Goal: Task Accomplishment & Management: Manage account settings

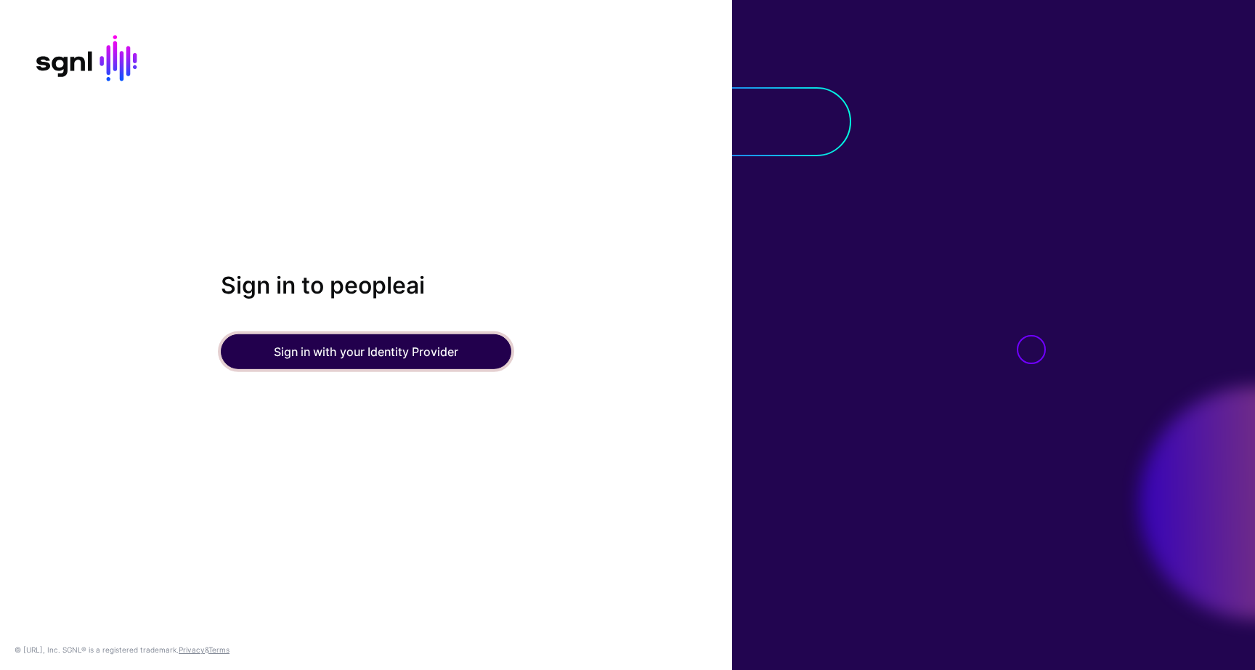
click at [399, 356] on button "Sign in with your Identity Provider" at bounding box center [366, 351] width 290 height 35
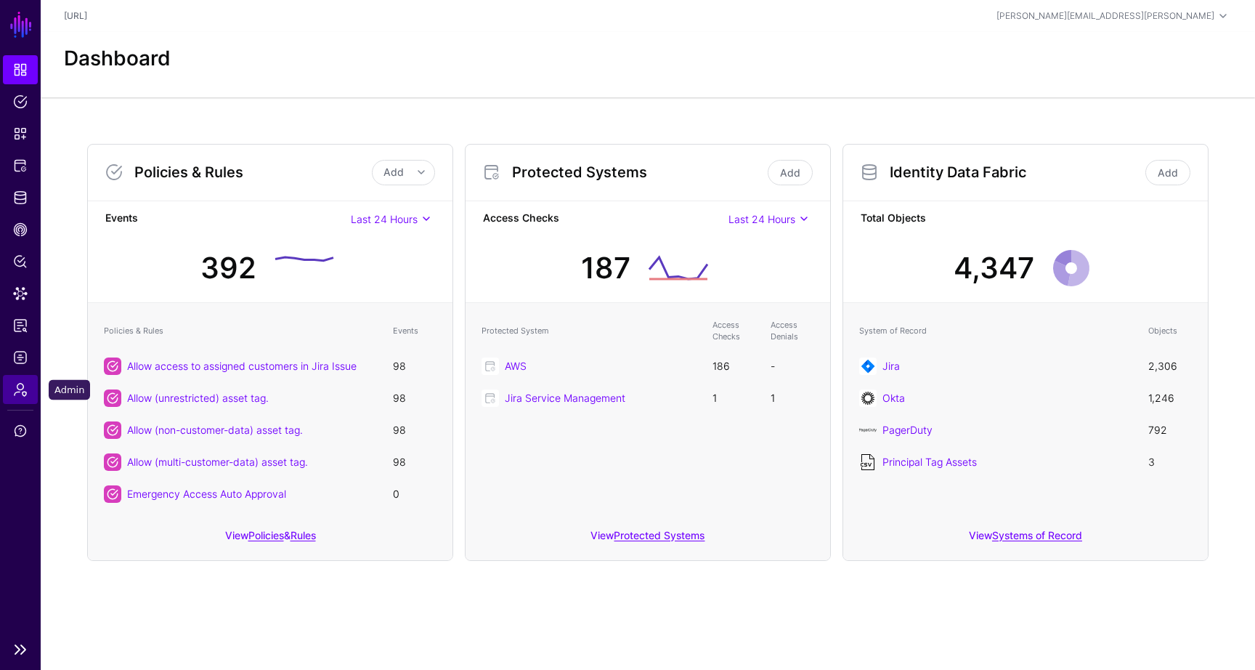
click at [29, 386] on link "Admin" at bounding box center [20, 389] width 35 height 29
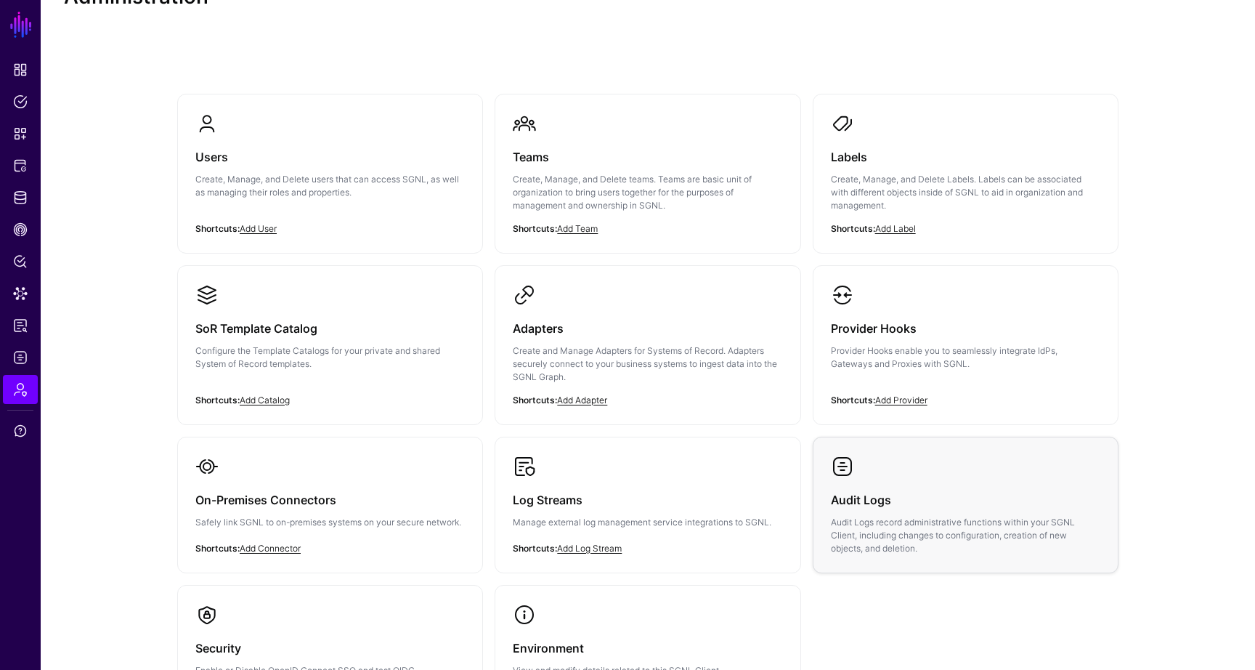
scroll to position [48, 0]
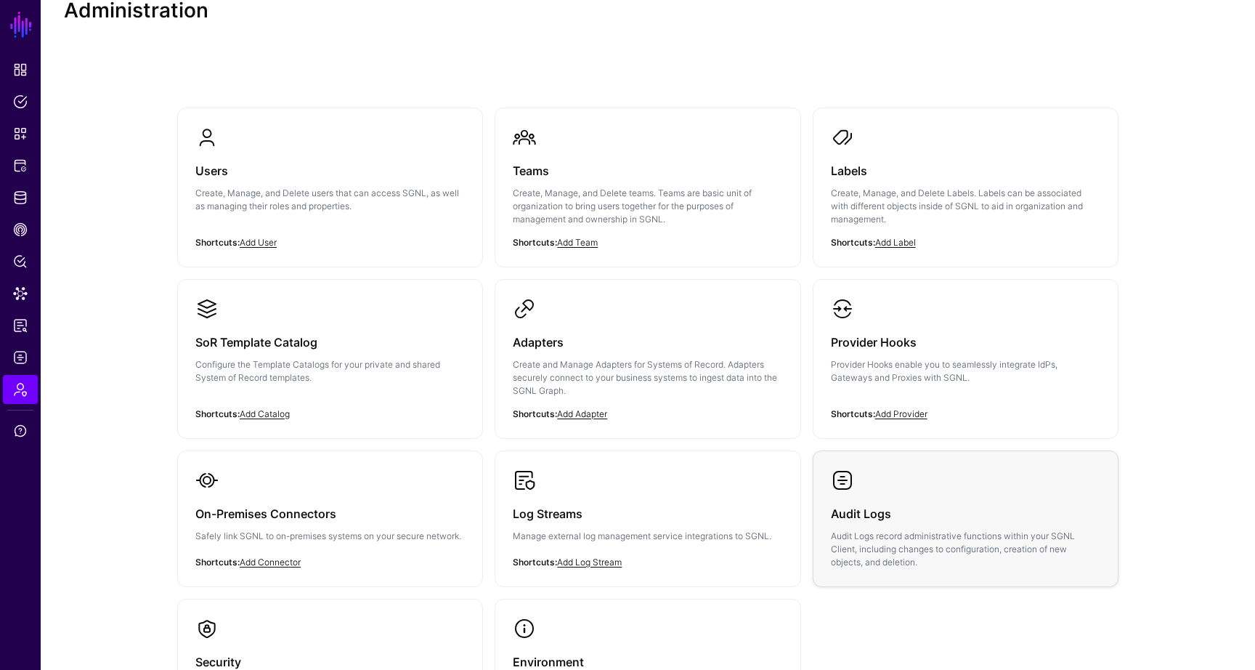
click at [914, 529] on p "Audit Logs record administrative functions within your SGNL Client, including c…" at bounding box center [965, 548] width 269 height 39
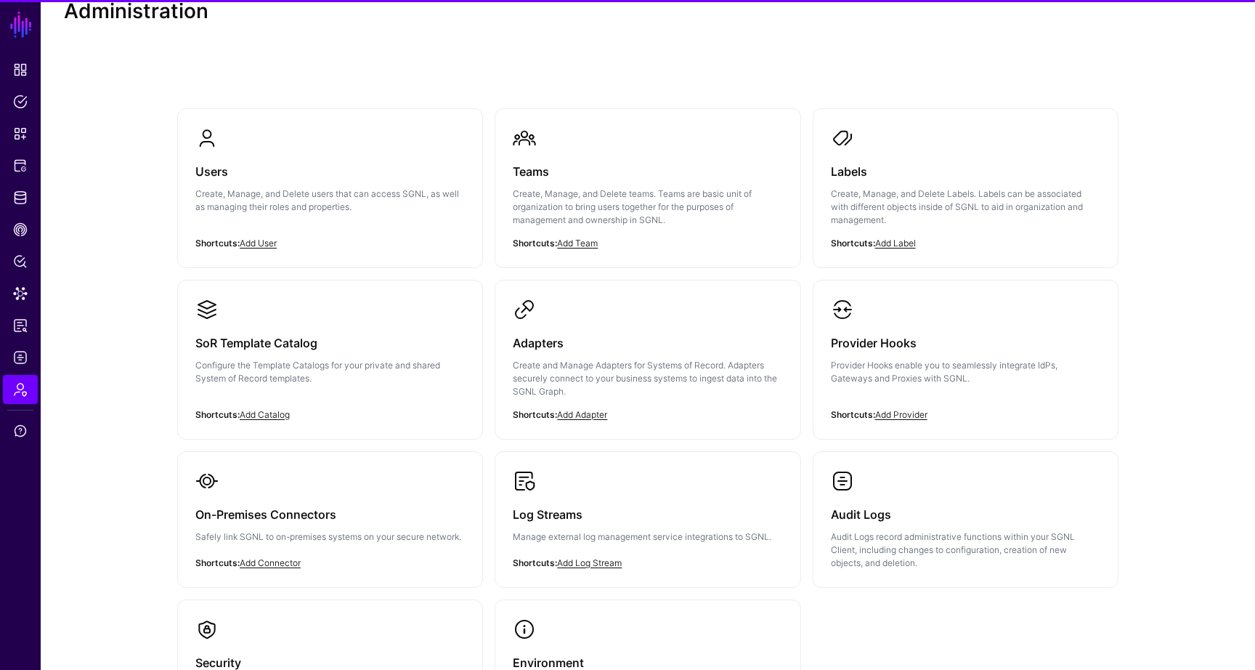
scroll to position [48, 0]
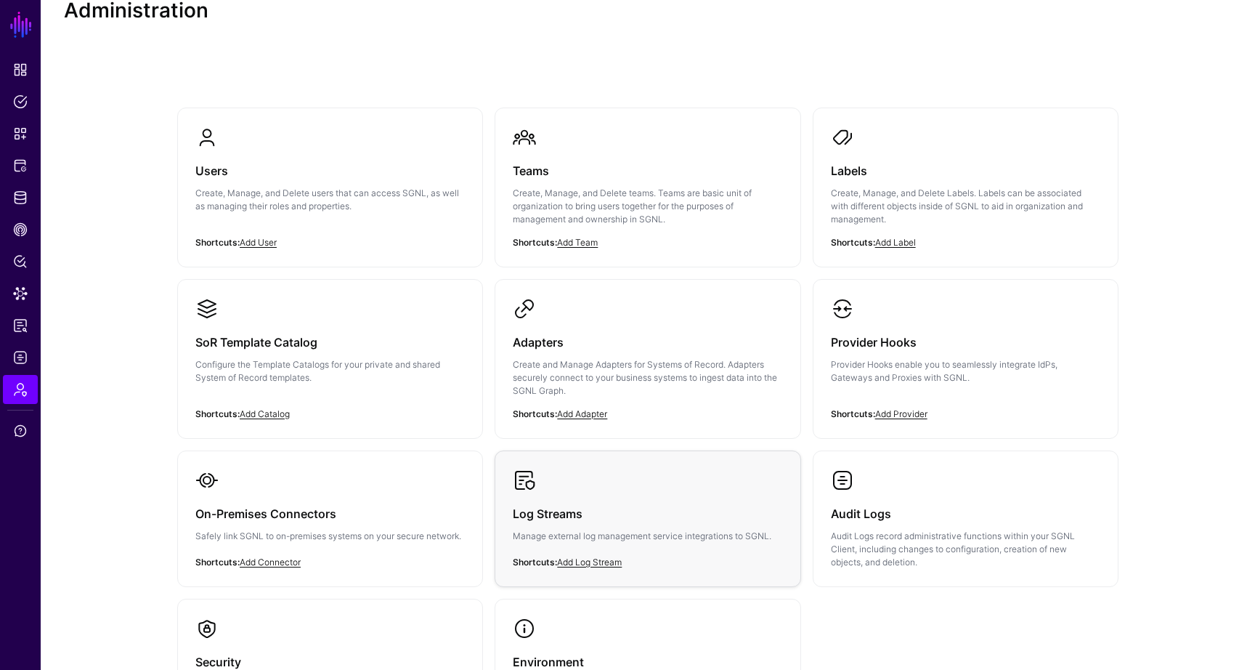
click at [664, 478] on link "Log Streams Manage external log management service integrations to SGNL." at bounding box center [647, 517] width 304 height 132
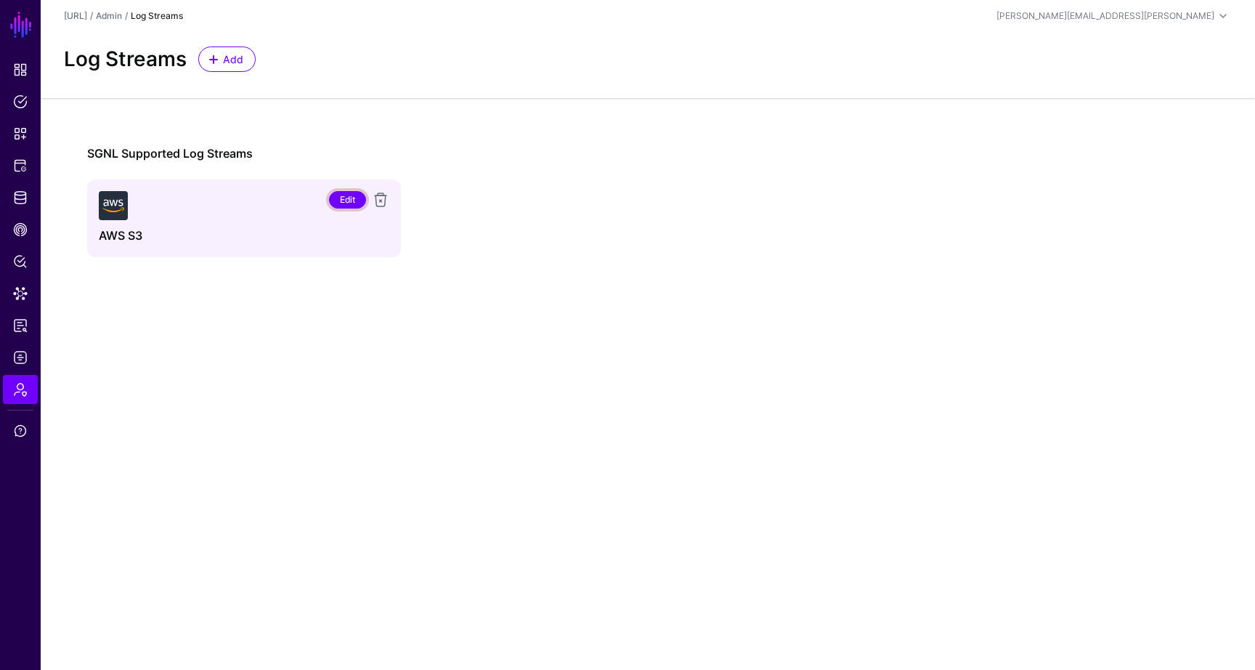
click at [346, 200] on link "Edit" at bounding box center [347, 199] width 37 height 17
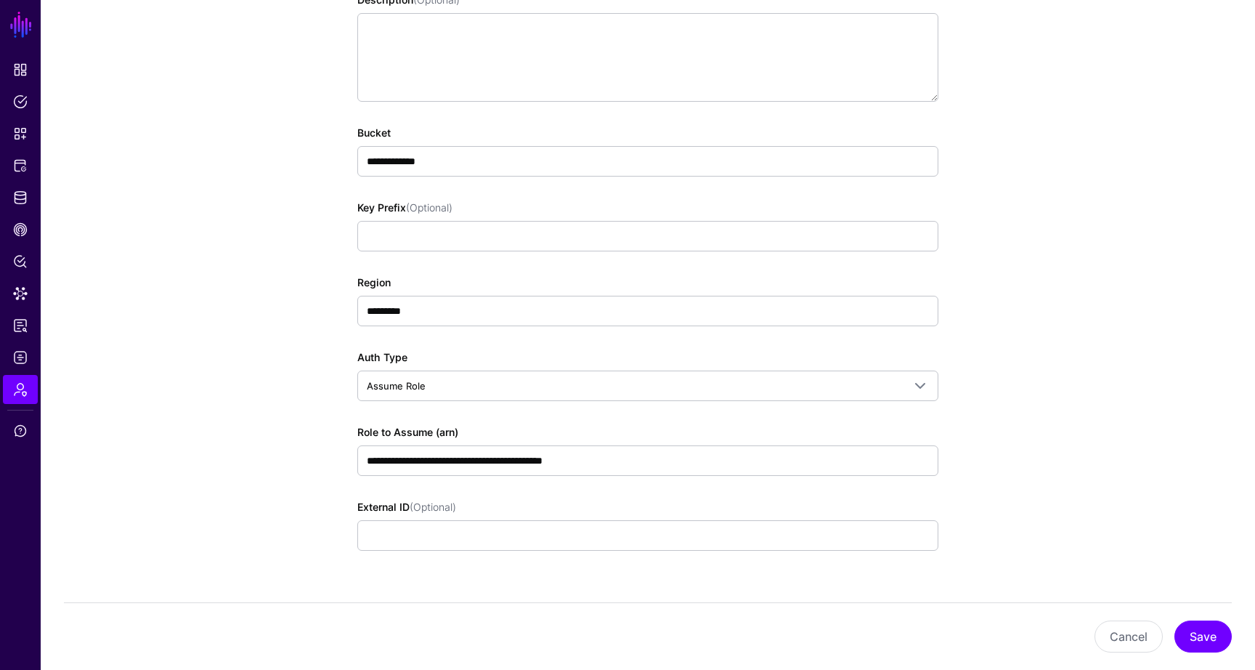
scroll to position [316, 0]
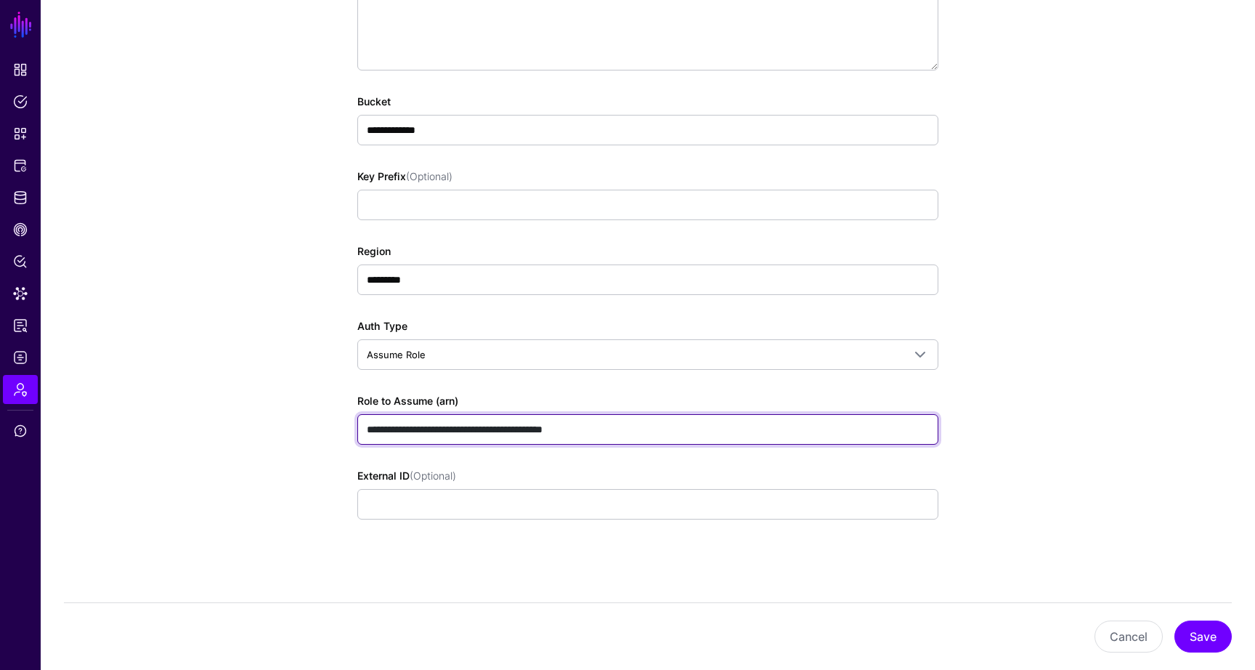
click at [492, 423] on input "**********" at bounding box center [647, 429] width 581 height 30
paste input "text"
type input "**********"
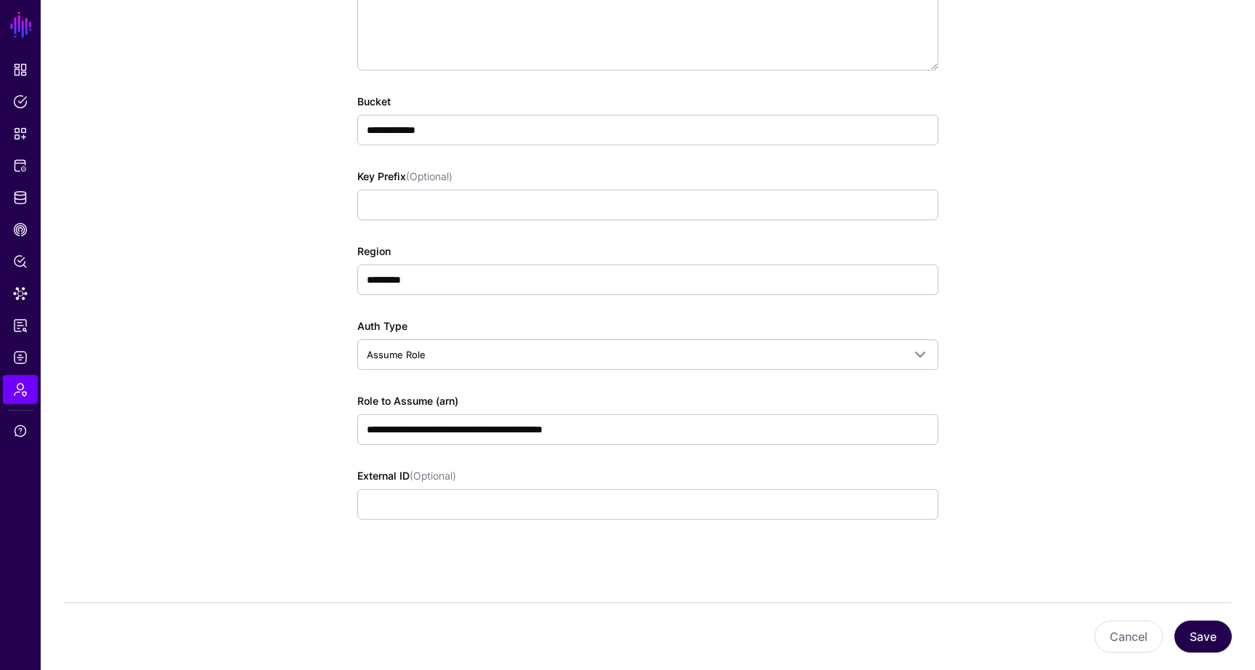
click at [1210, 635] on button "Save" at bounding box center [1202, 636] width 57 height 32
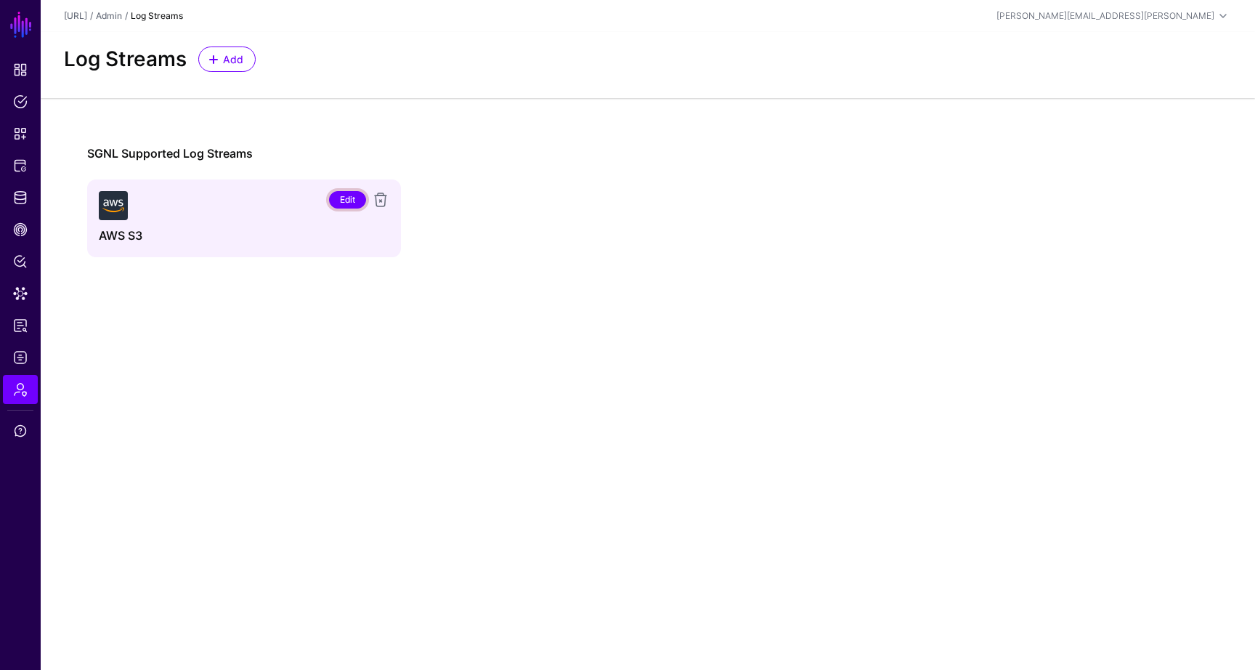
click at [338, 200] on link "Edit" at bounding box center [347, 199] width 37 height 17
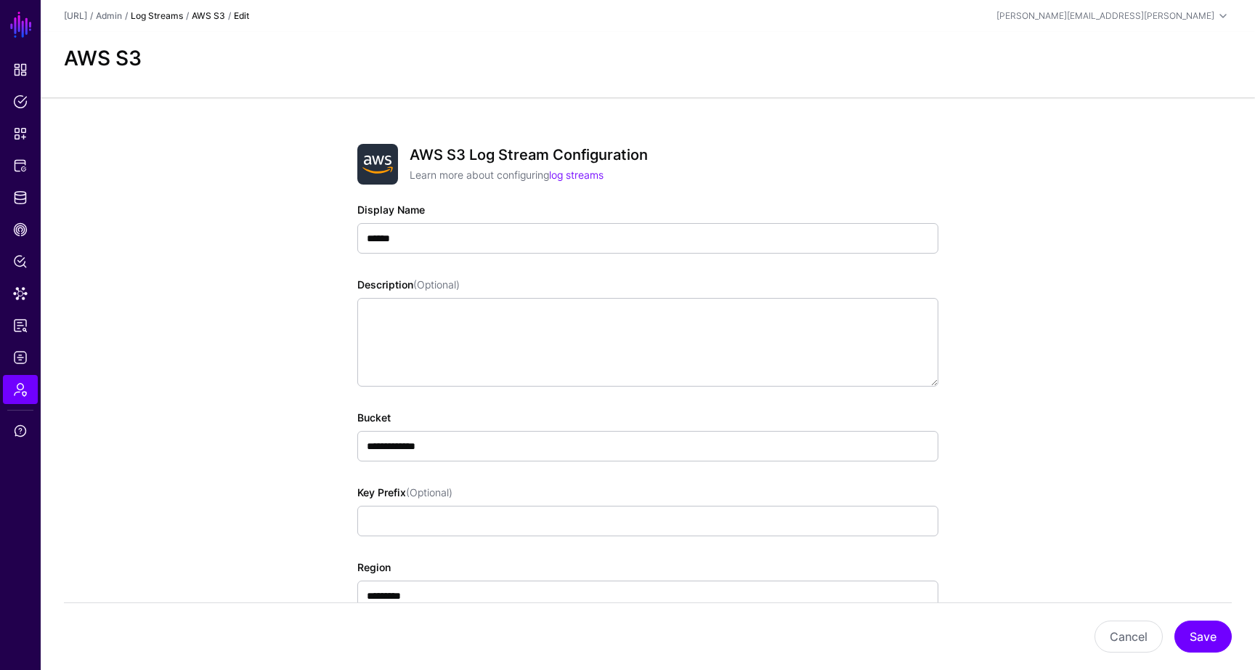
click at [182, 14] on link "Log Streams" at bounding box center [157, 15] width 52 height 11
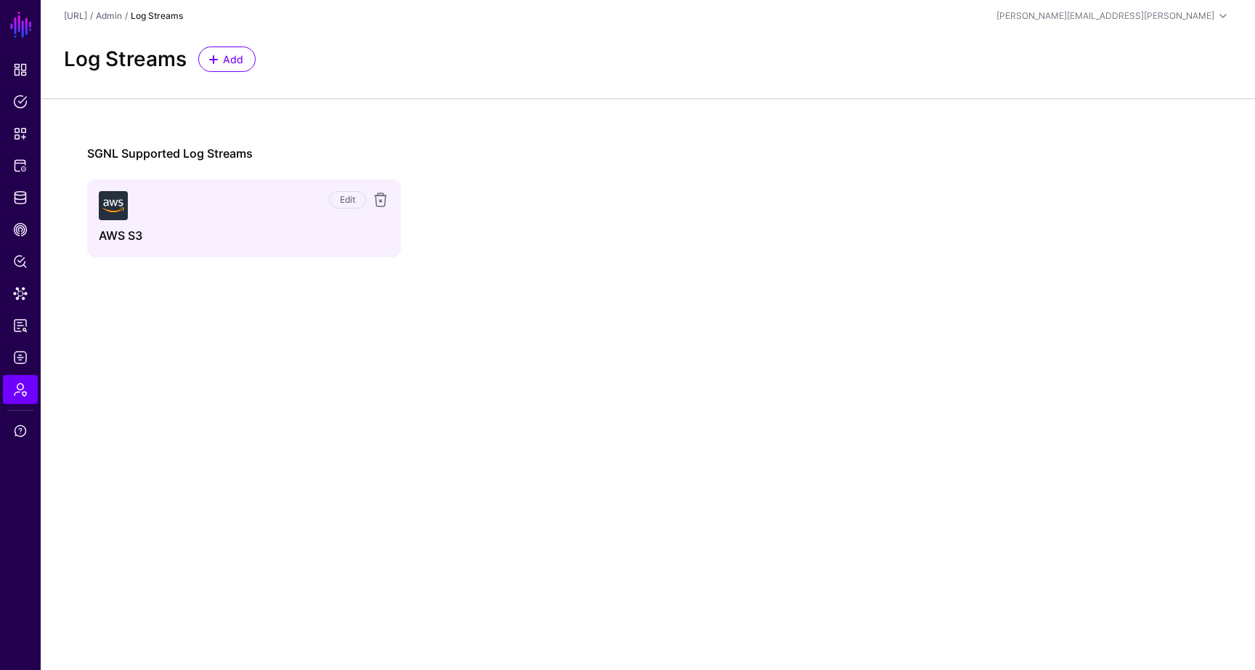
click at [268, 208] on div "Edit" at bounding box center [258, 199] width 261 height 17
click at [338, 195] on link "Edit" at bounding box center [347, 199] width 37 height 17
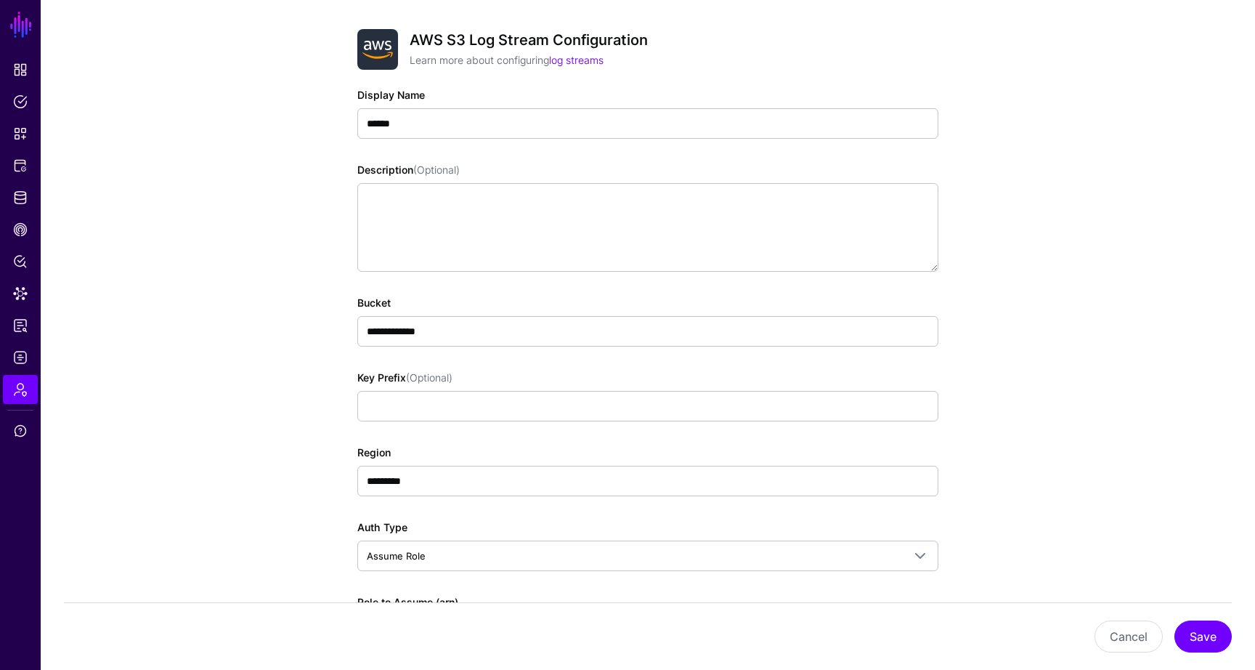
scroll to position [232, 0]
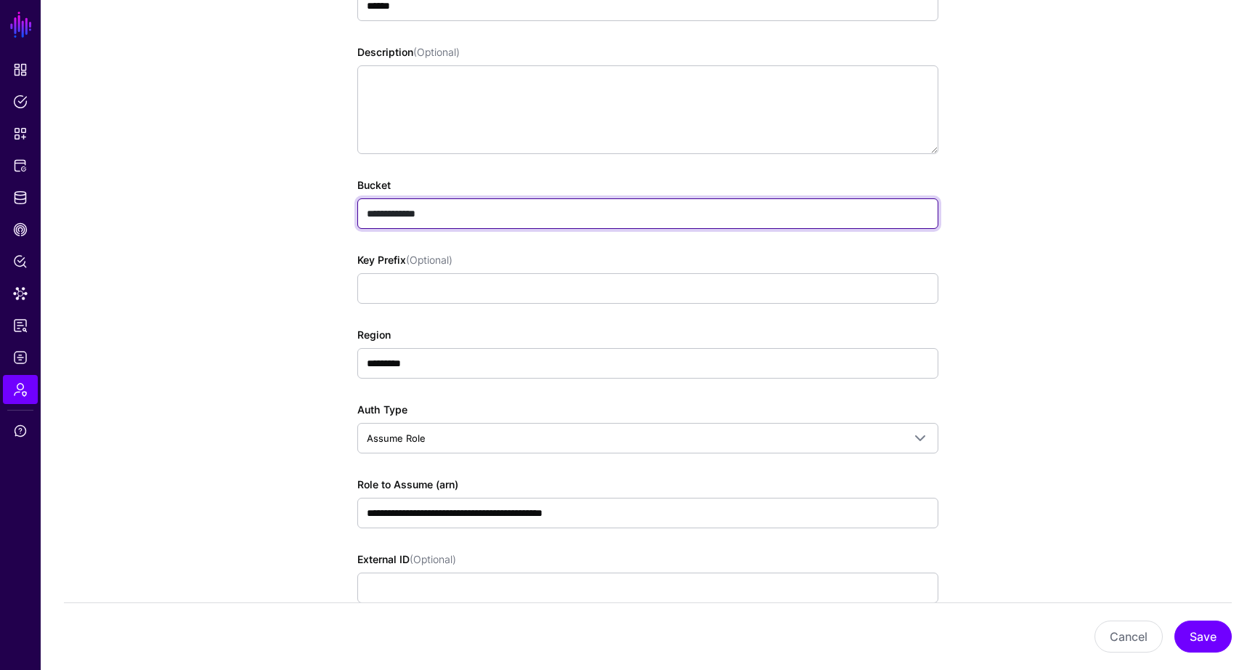
click at [503, 215] on input "**********" at bounding box center [647, 213] width 581 height 30
click at [403, 211] on input "**********" at bounding box center [647, 213] width 581 height 30
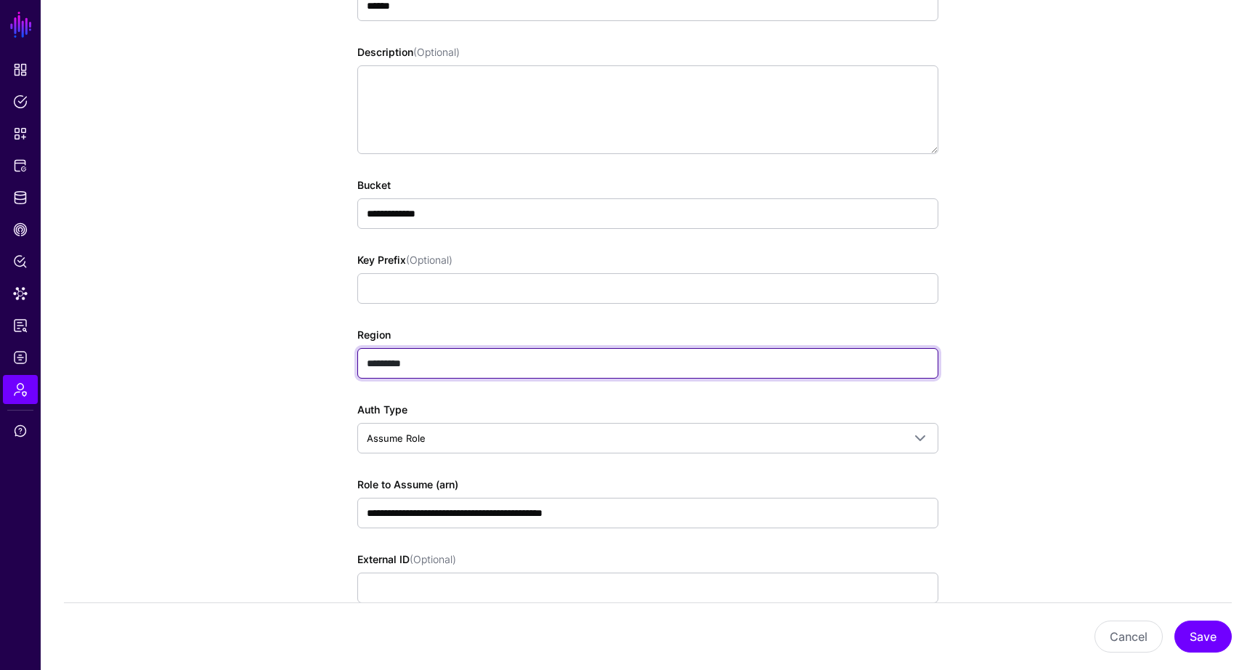
click at [431, 368] on input "*********" at bounding box center [647, 363] width 581 height 30
click at [421, 360] on input "*********" at bounding box center [647, 363] width 581 height 30
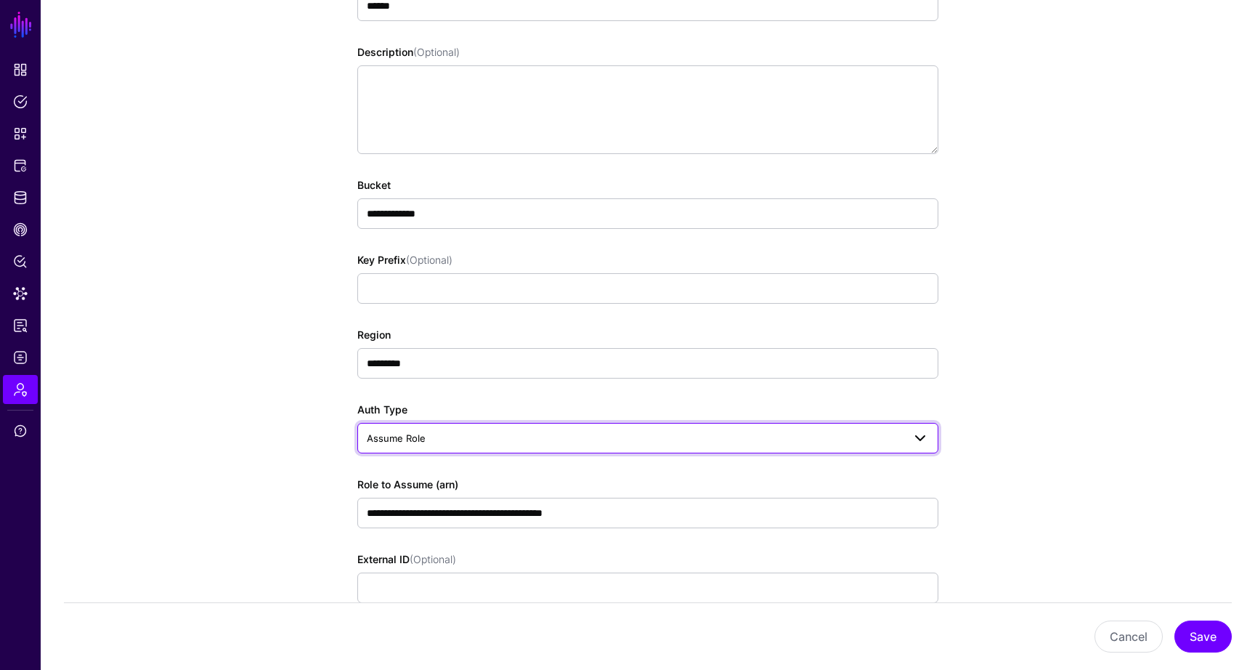
click at [429, 438] on span "Assume Role" at bounding box center [635, 438] width 536 height 16
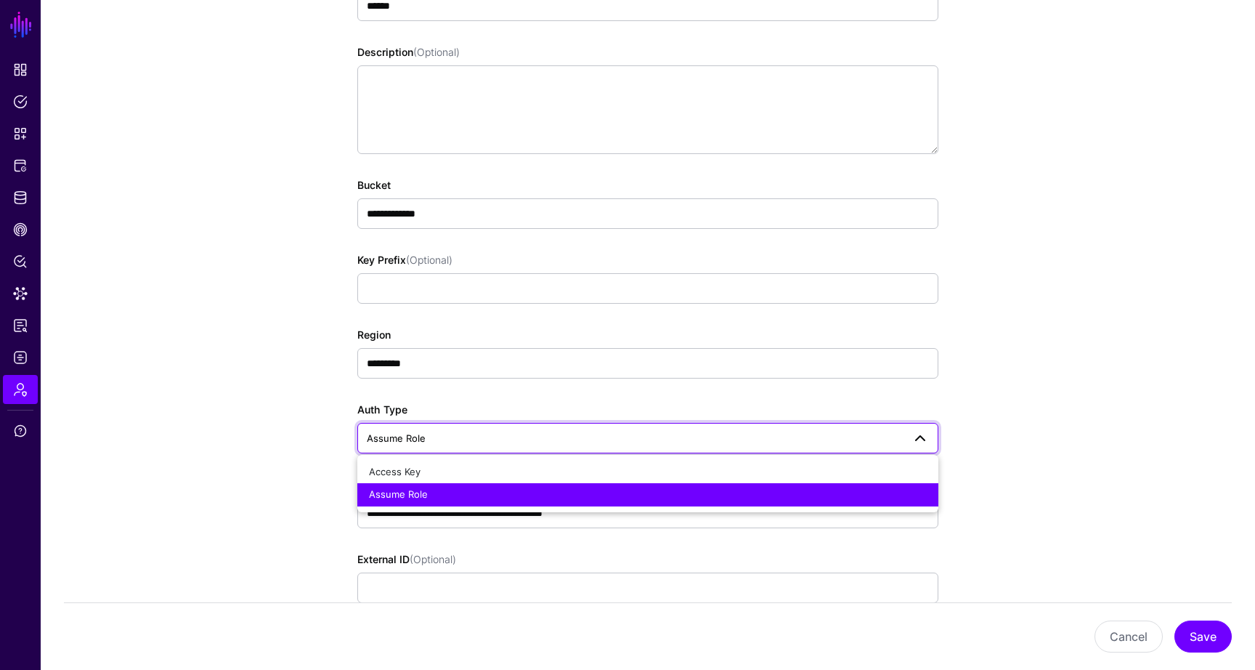
click at [428, 434] on span "Assume Role" at bounding box center [635, 438] width 536 height 16
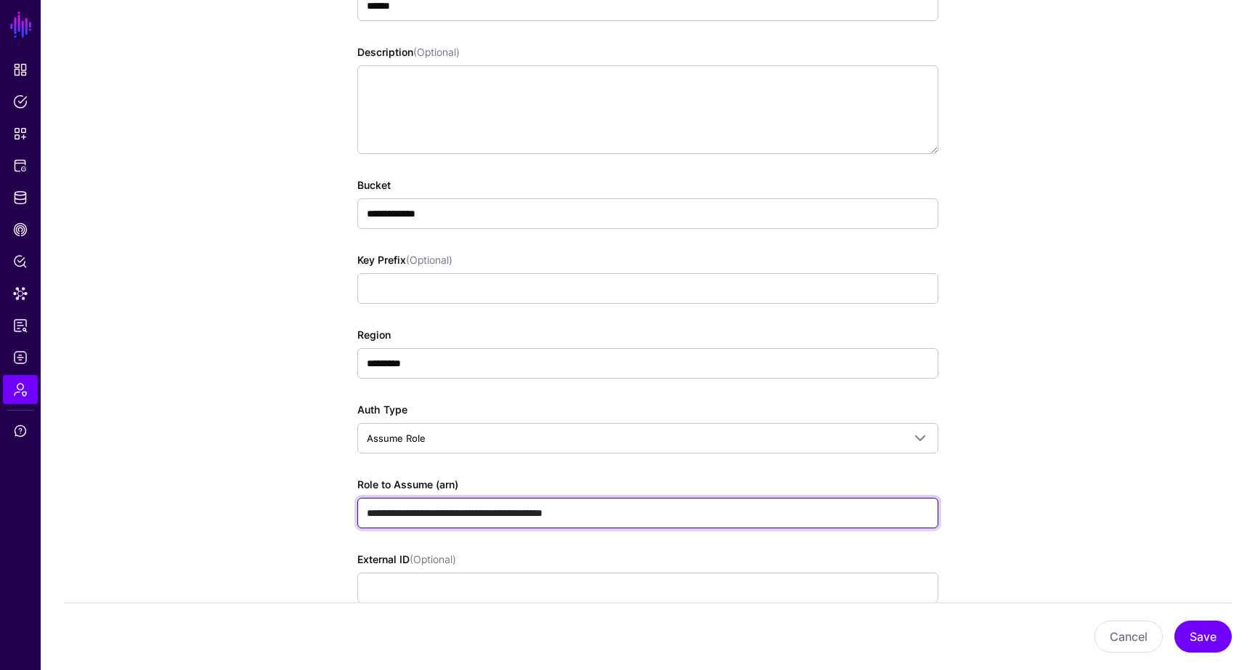
click at [404, 511] on input "**********" at bounding box center [647, 512] width 581 height 30
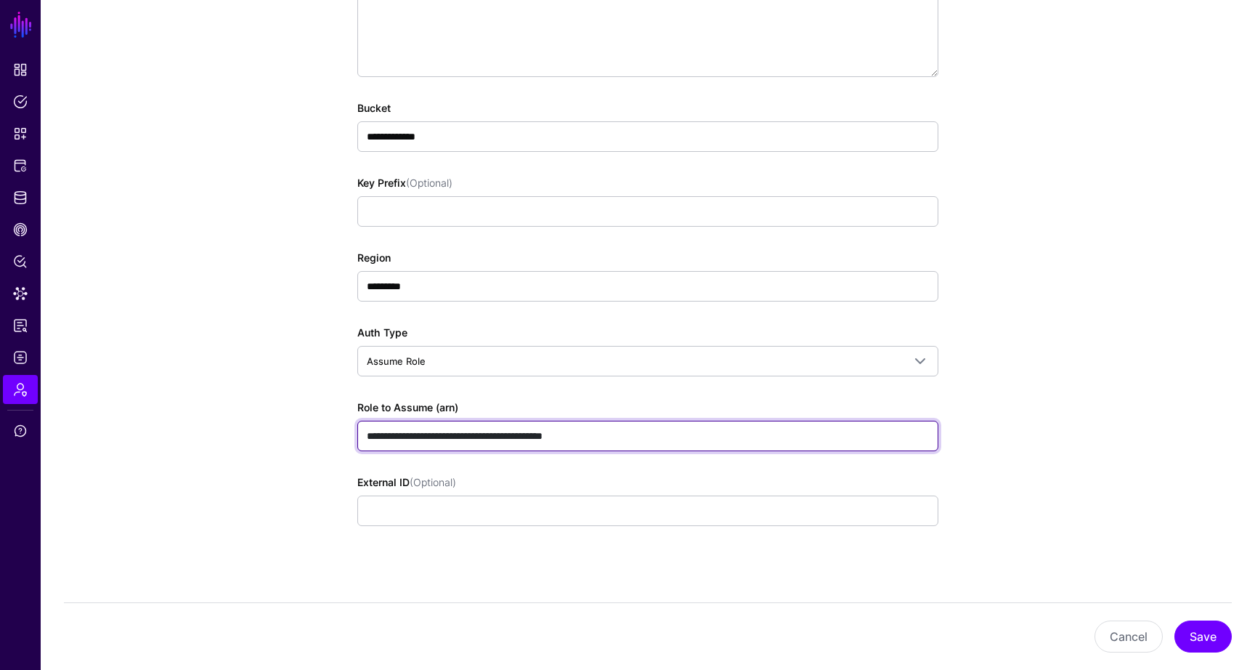
scroll to position [316, 0]
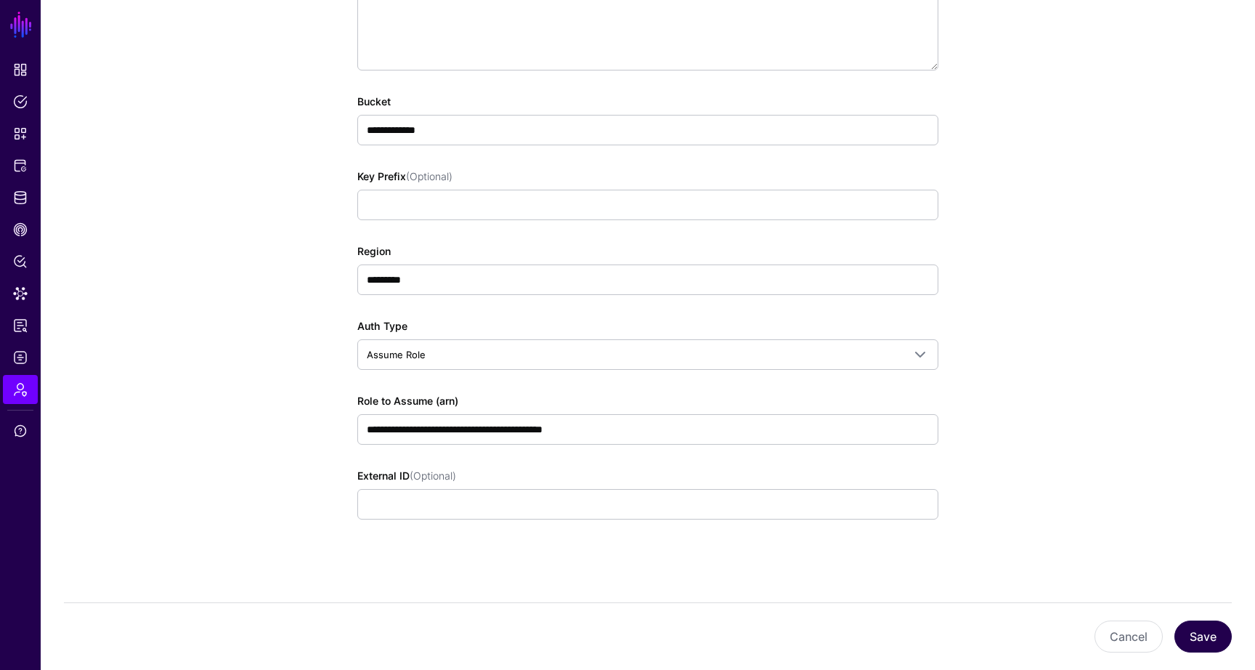
click at [1198, 633] on button "Save" at bounding box center [1202, 636] width 57 height 32
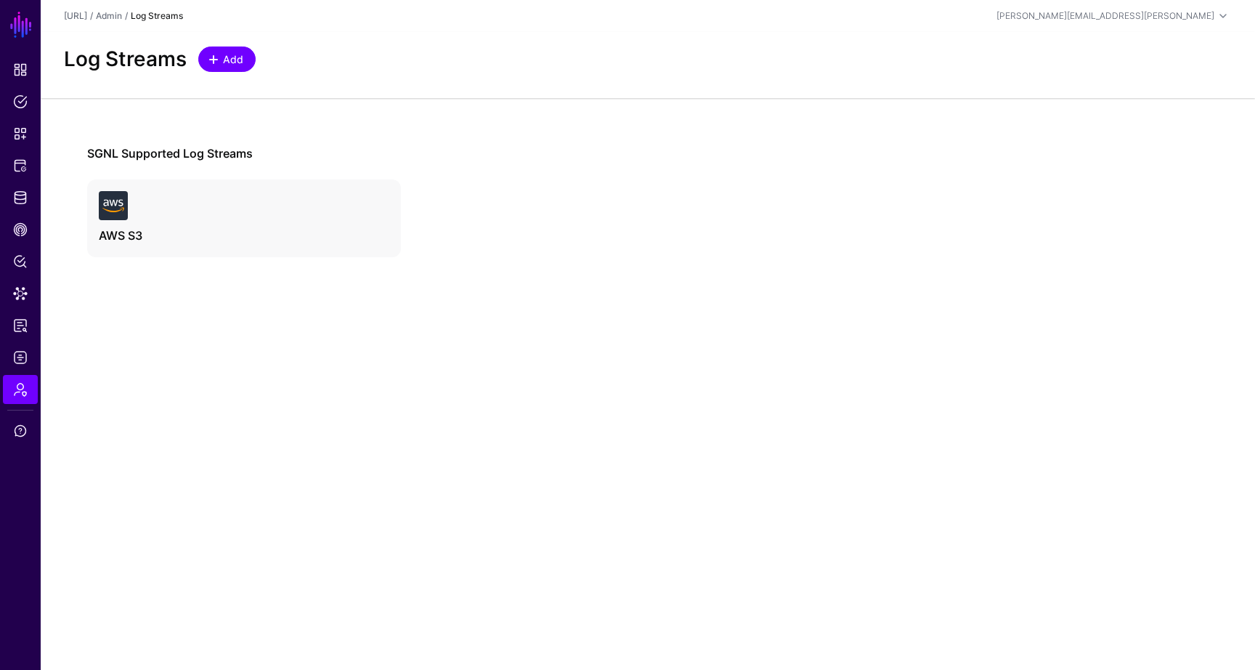
click at [236, 62] on span "Add" at bounding box center [233, 59] width 24 height 15
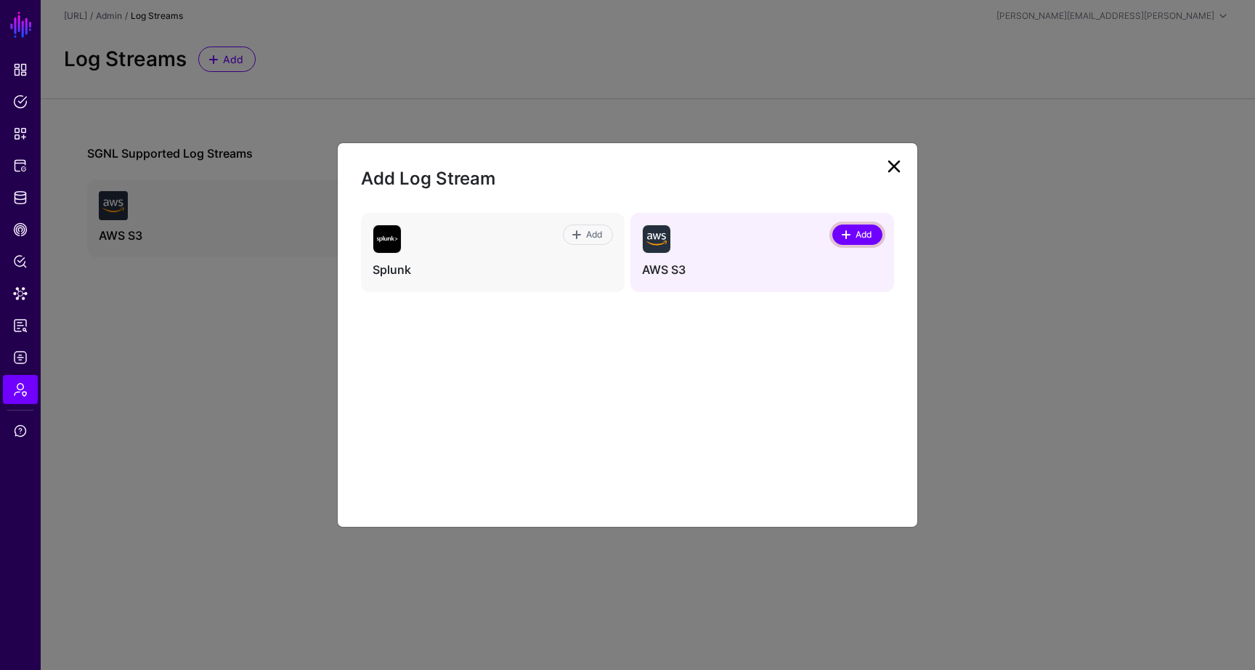
click at [846, 237] on span at bounding box center [846, 235] width 12 height 12
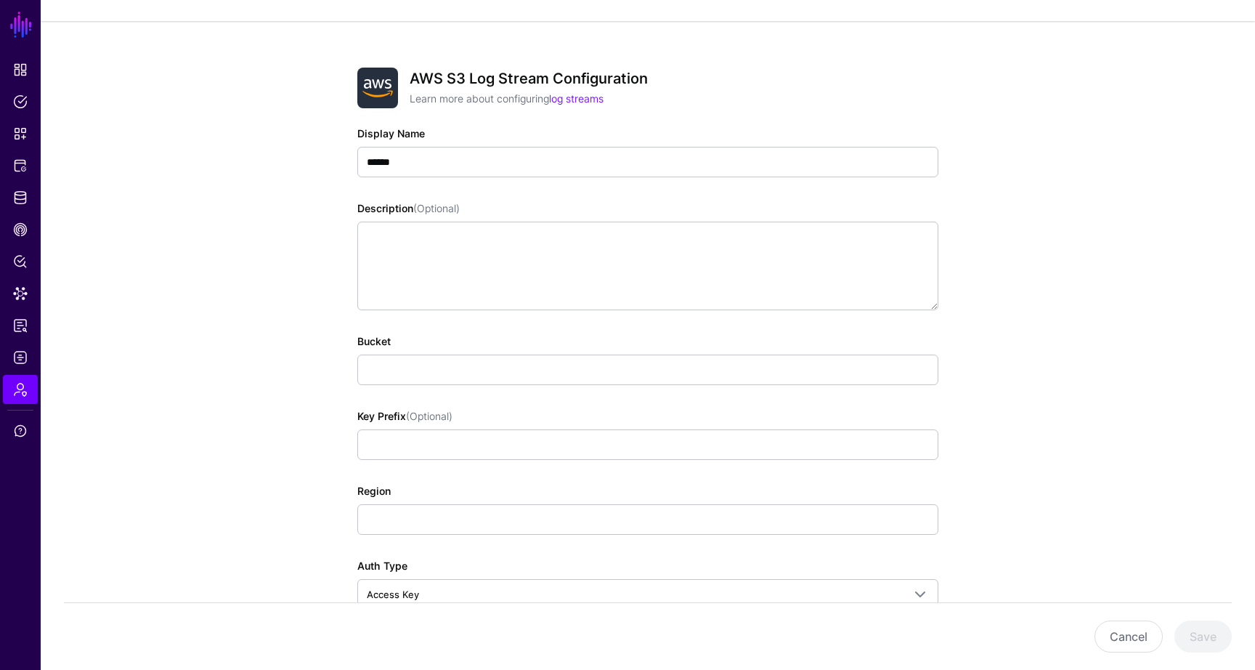
scroll to position [101, 0]
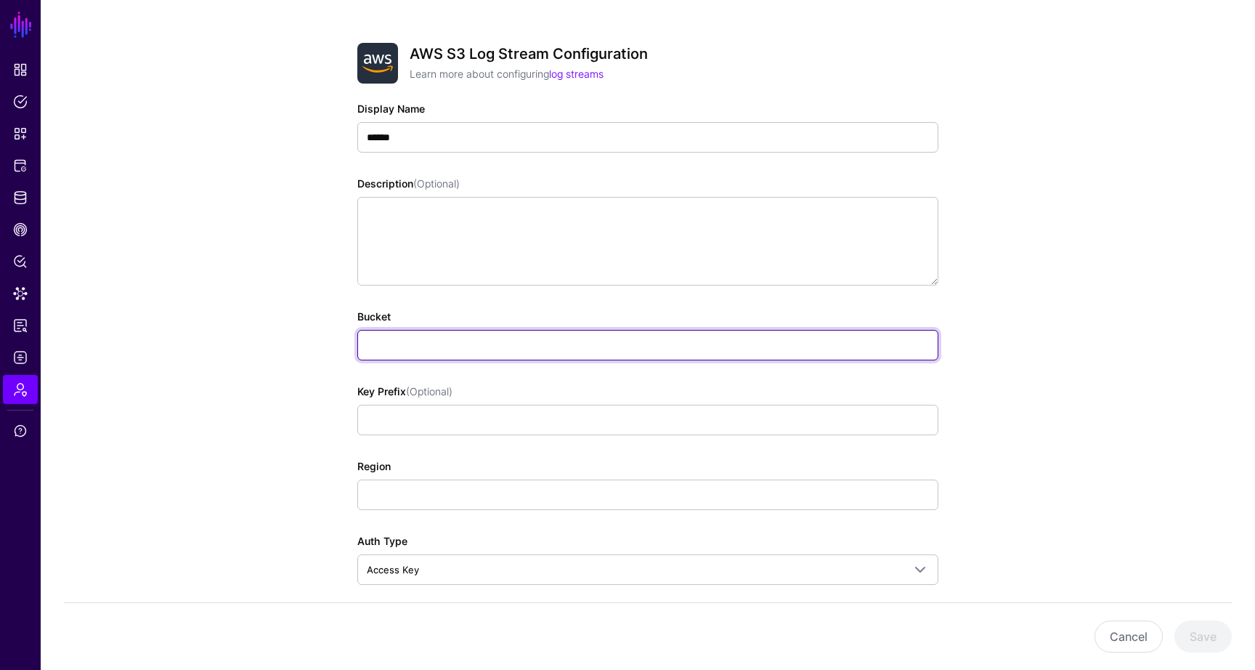
click at [465, 344] on input "Bucket" at bounding box center [647, 345] width 581 height 30
type input "**********"
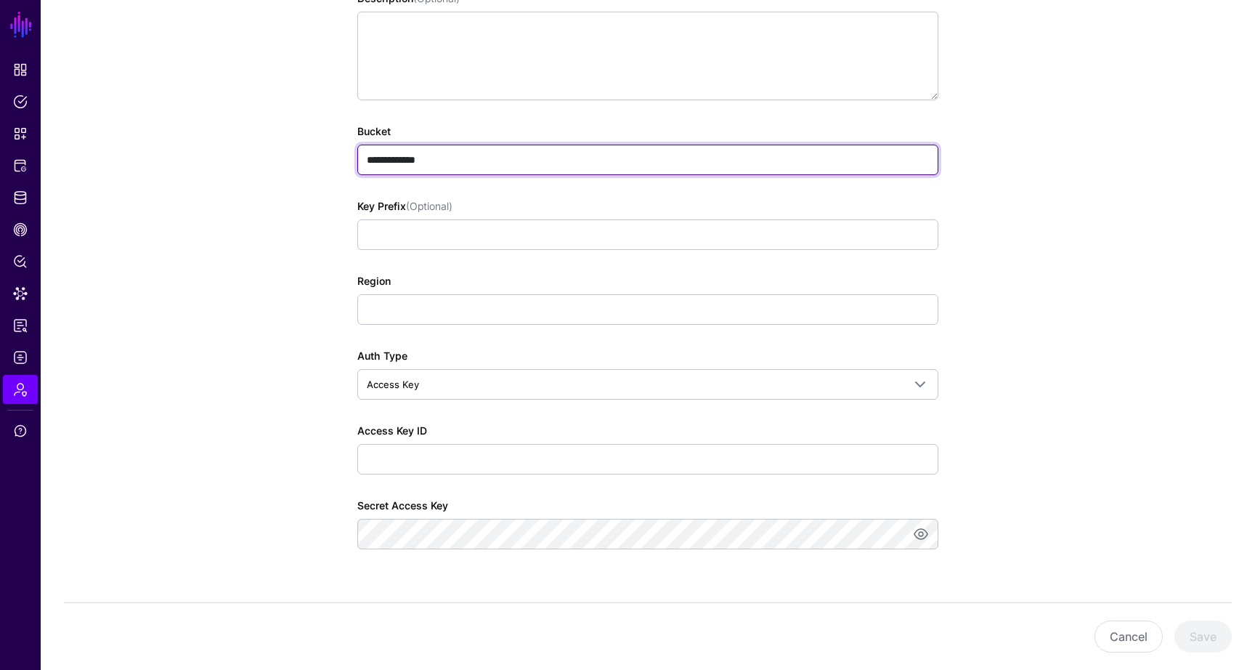
scroll to position [298, 0]
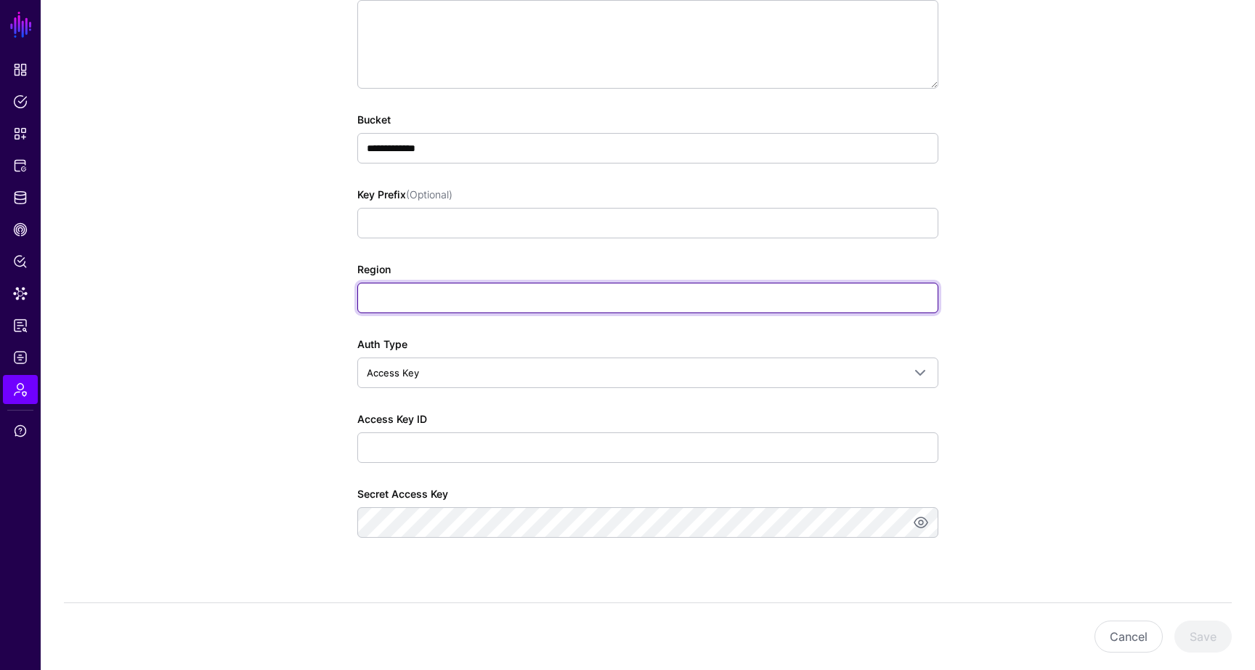
click at [442, 300] on input "Region" at bounding box center [647, 297] width 581 height 30
type input "*********"
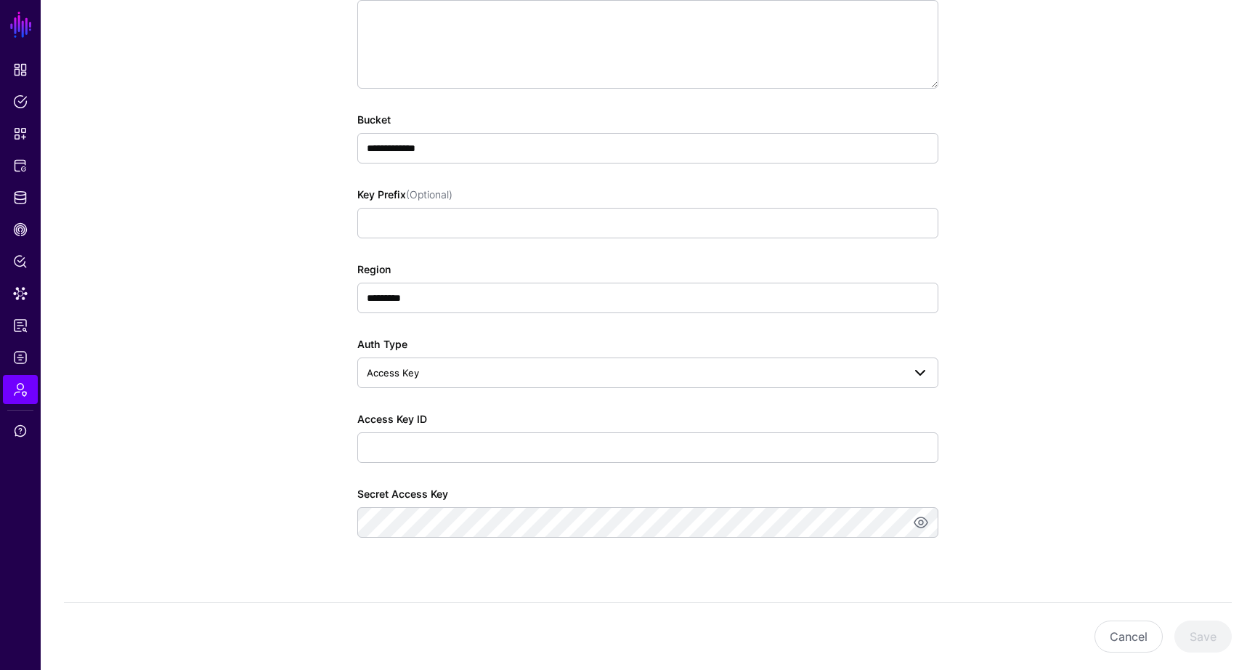
click at [429, 372] on span "Access Key" at bounding box center [635, 373] width 536 height 16
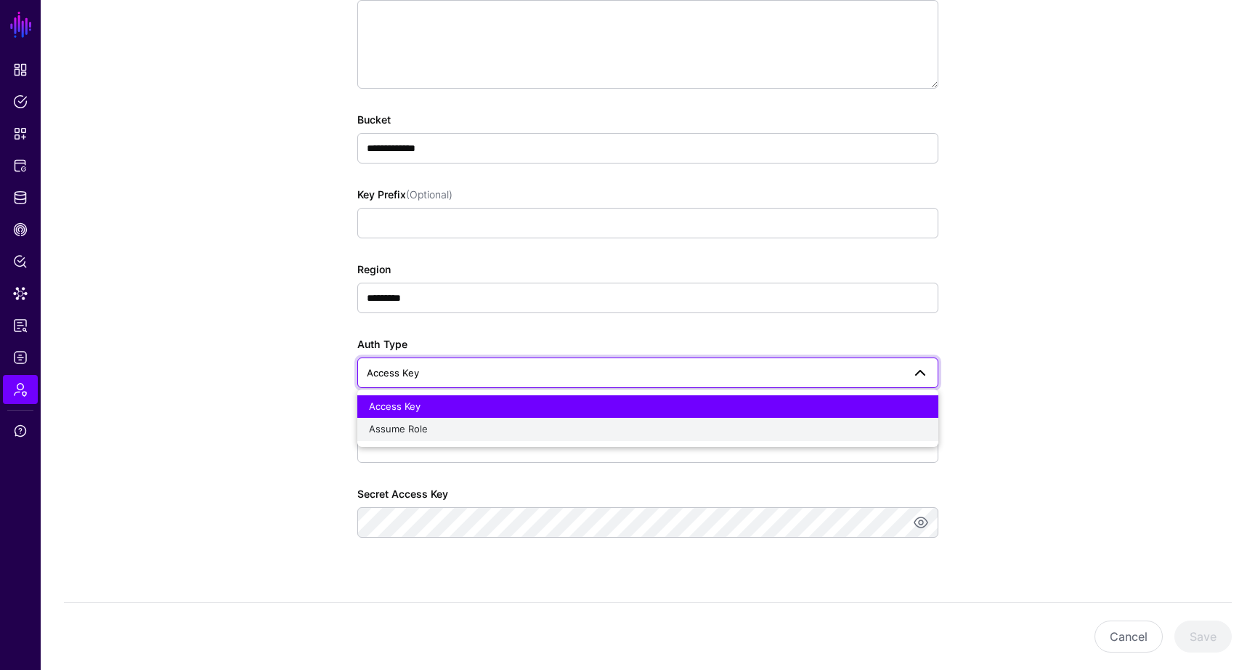
click at [423, 426] on span "Assume Role" at bounding box center [398, 429] width 59 height 12
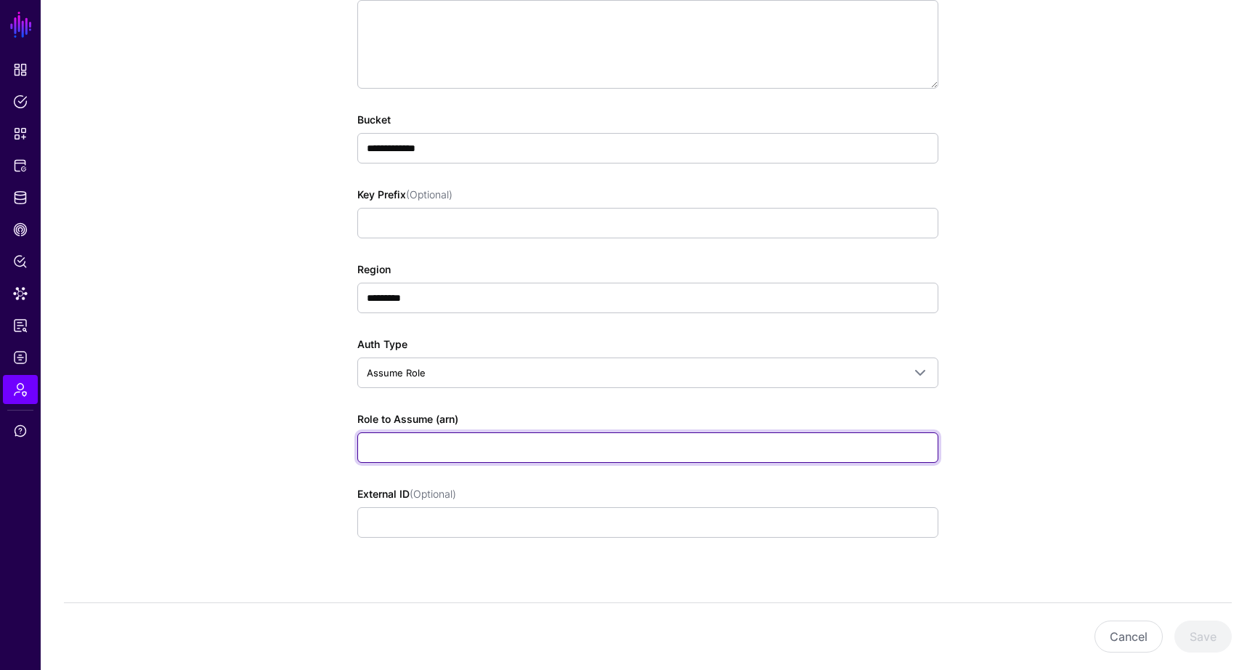
click at [423, 447] on input "Role to Assume (arn)" at bounding box center [647, 447] width 581 height 30
paste input "**********"
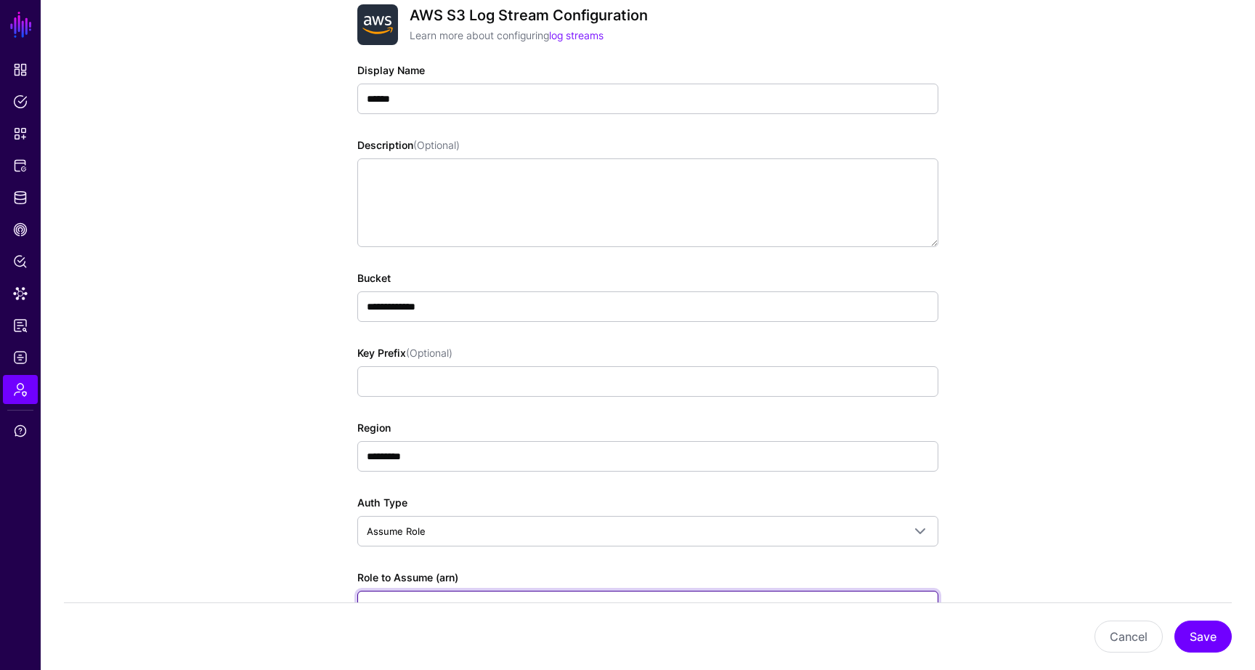
scroll to position [0, 0]
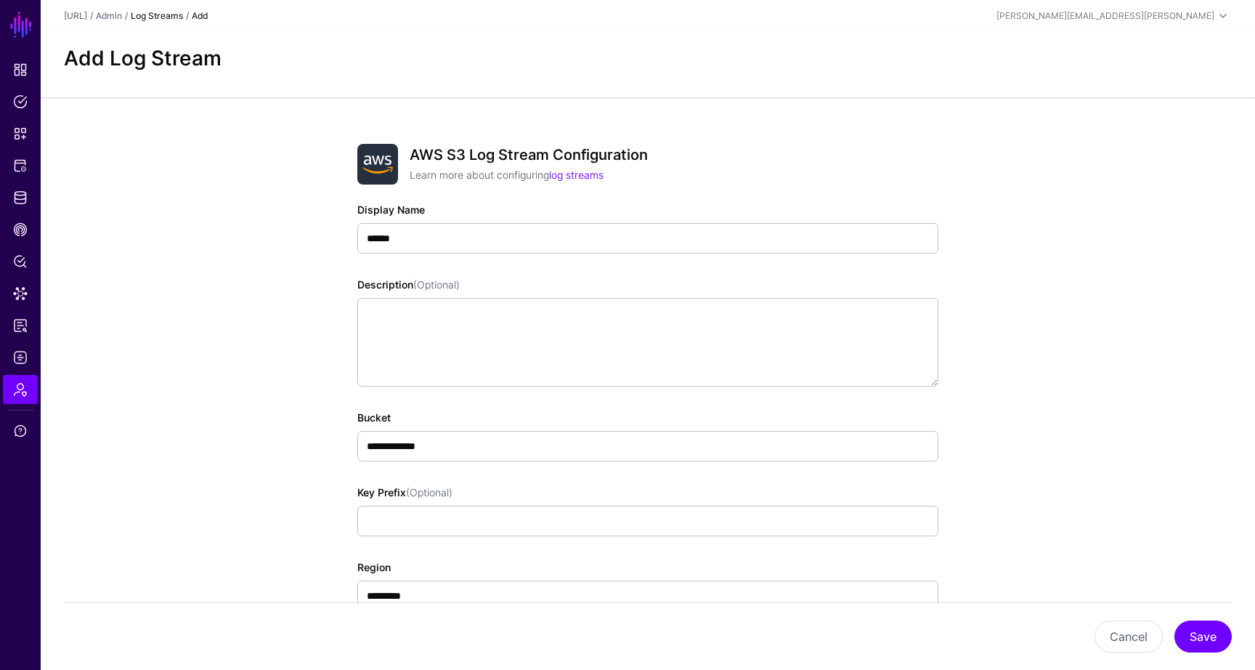
type input "**********"
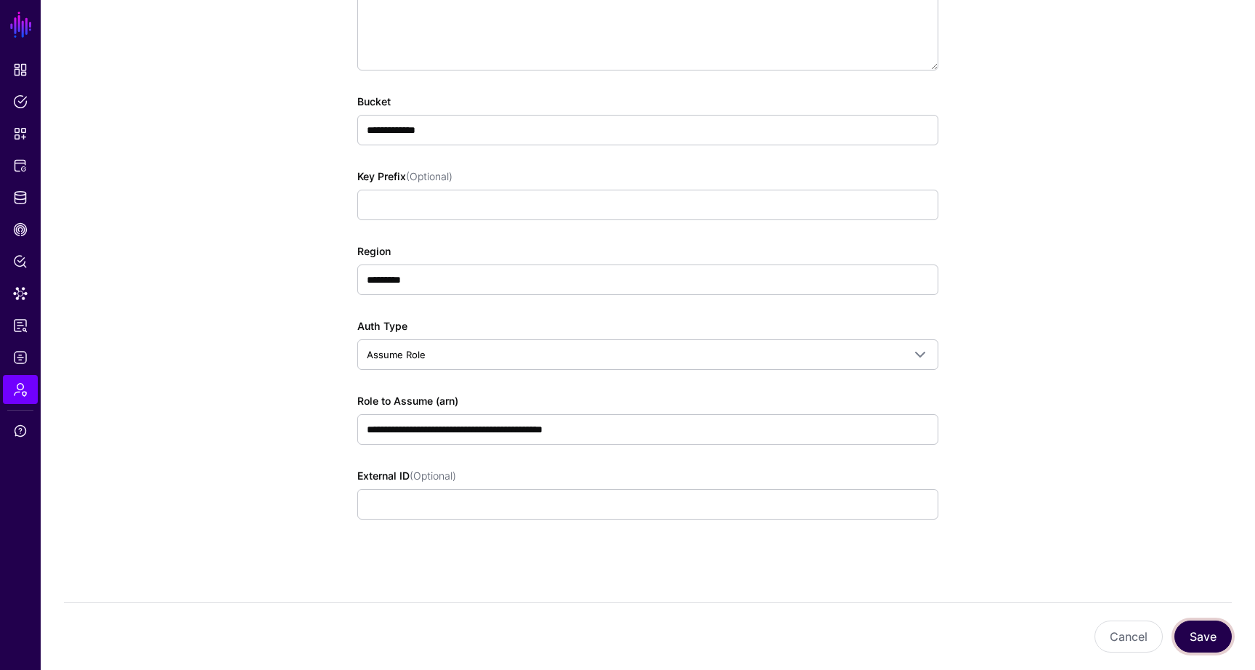
click at [1189, 627] on button "Save" at bounding box center [1202, 636] width 57 height 32
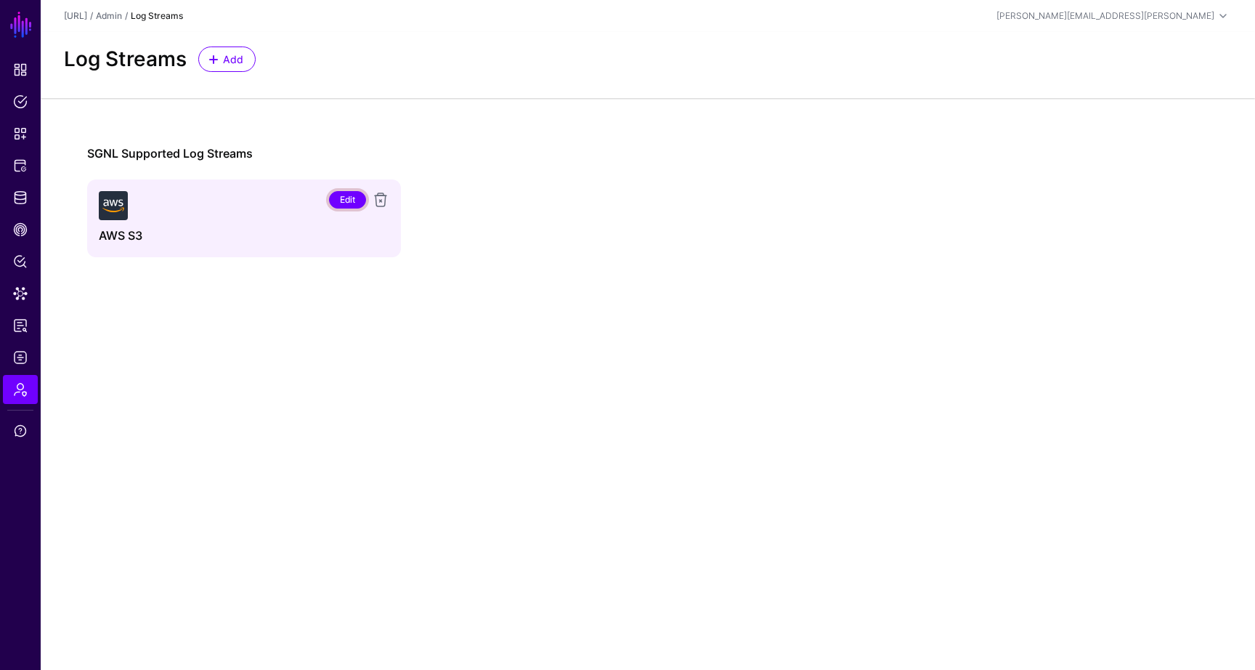
click at [343, 192] on link "Edit" at bounding box center [347, 199] width 37 height 17
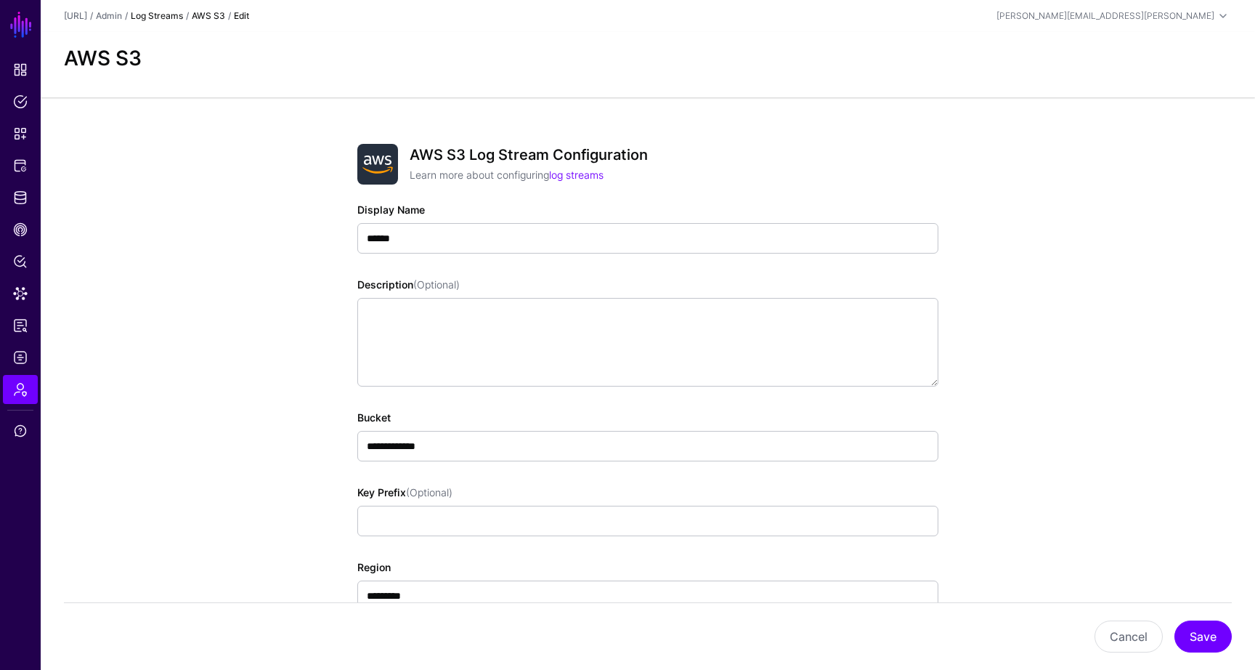
click at [171, 15] on link "Log Streams" at bounding box center [157, 15] width 52 height 11
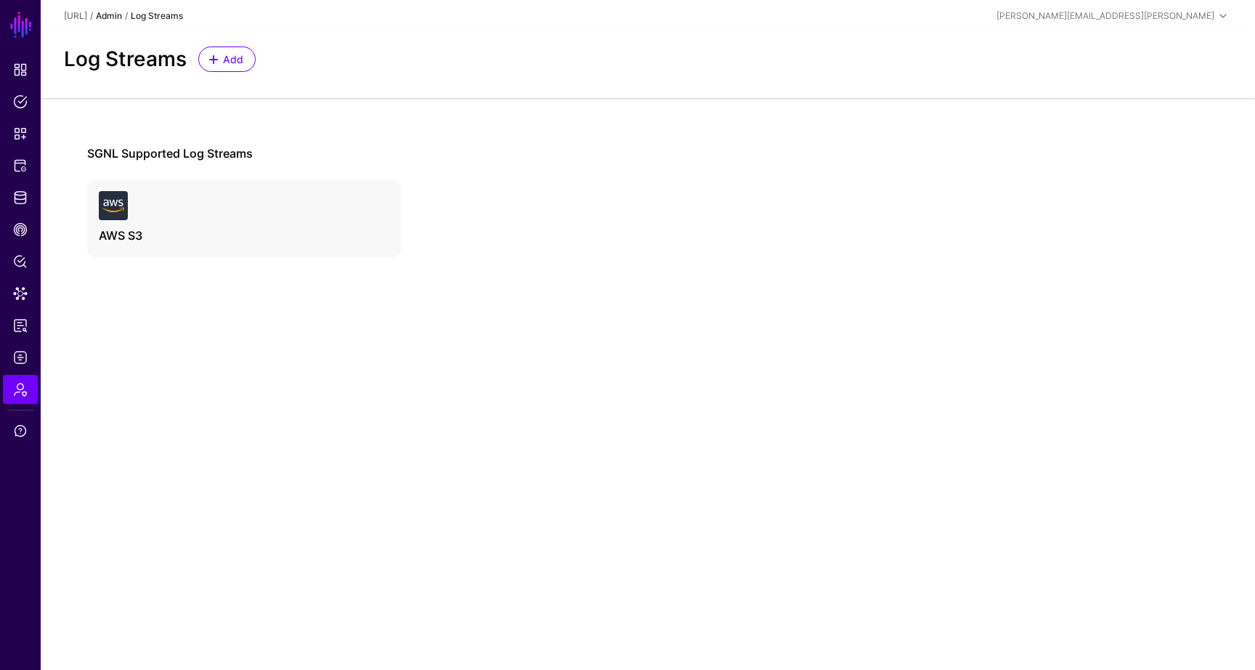
click at [122, 15] on link "Admin" at bounding box center [109, 15] width 26 height 11
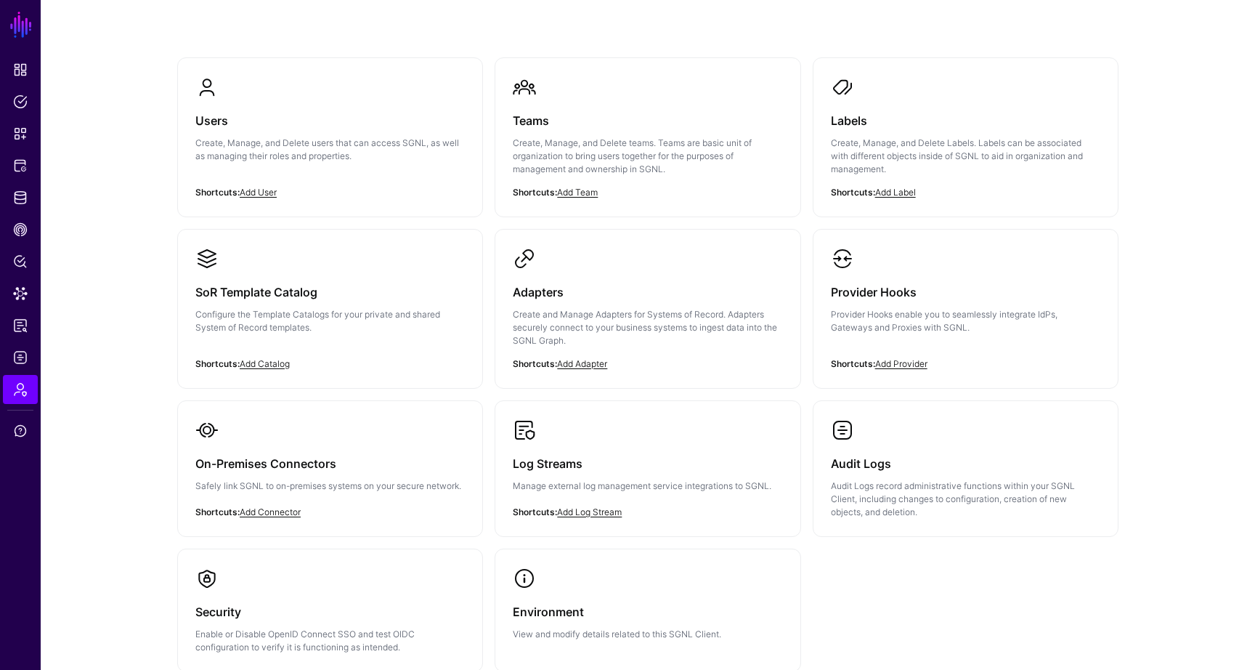
scroll to position [121, 0]
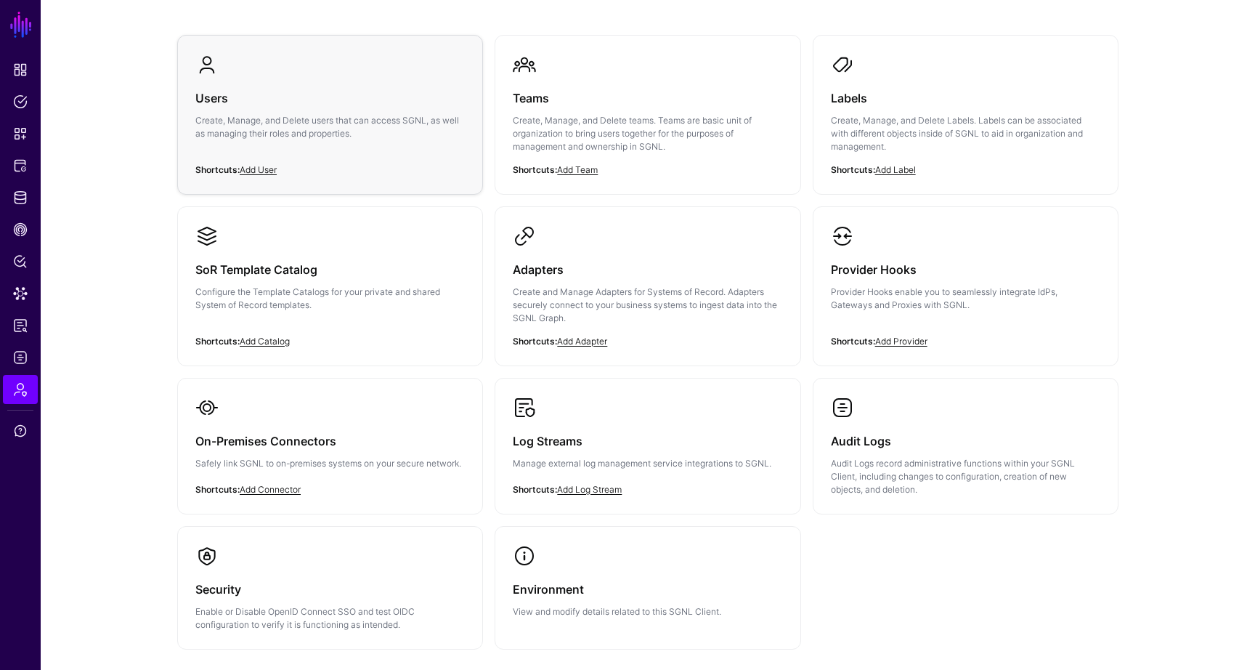
click at [296, 98] on h3 "Users" at bounding box center [329, 98] width 269 height 20
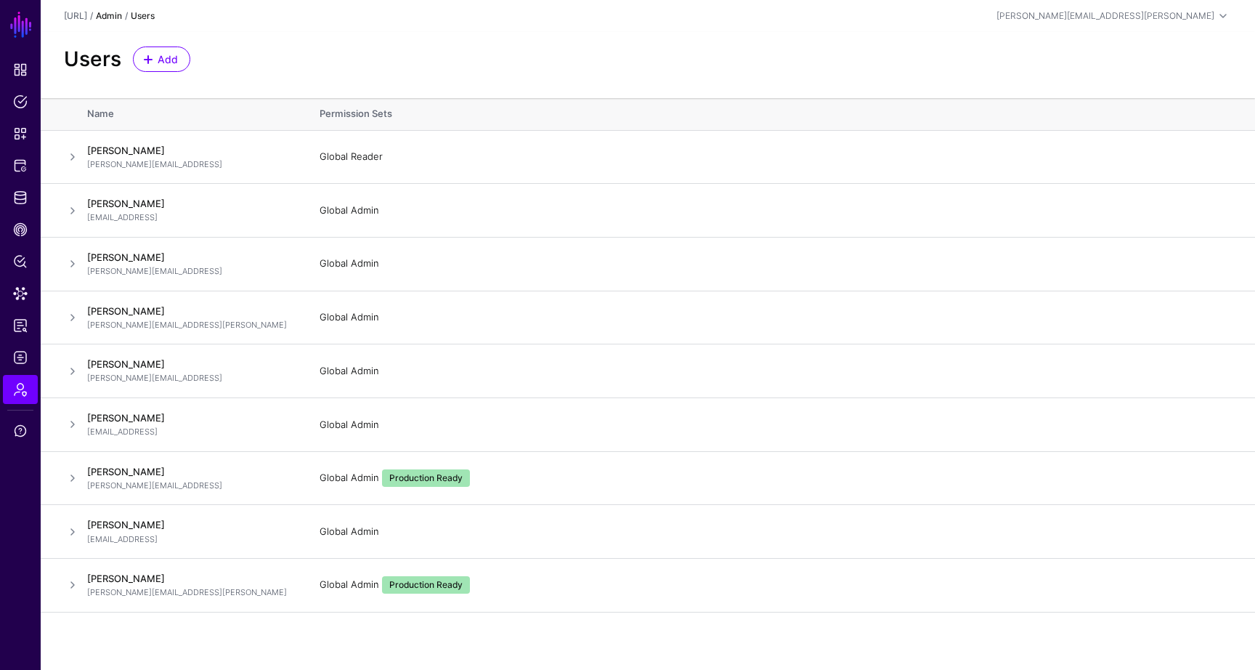
click at [122, 18] on link "Admin" at bounding box center [109, 15] width 26 height 11
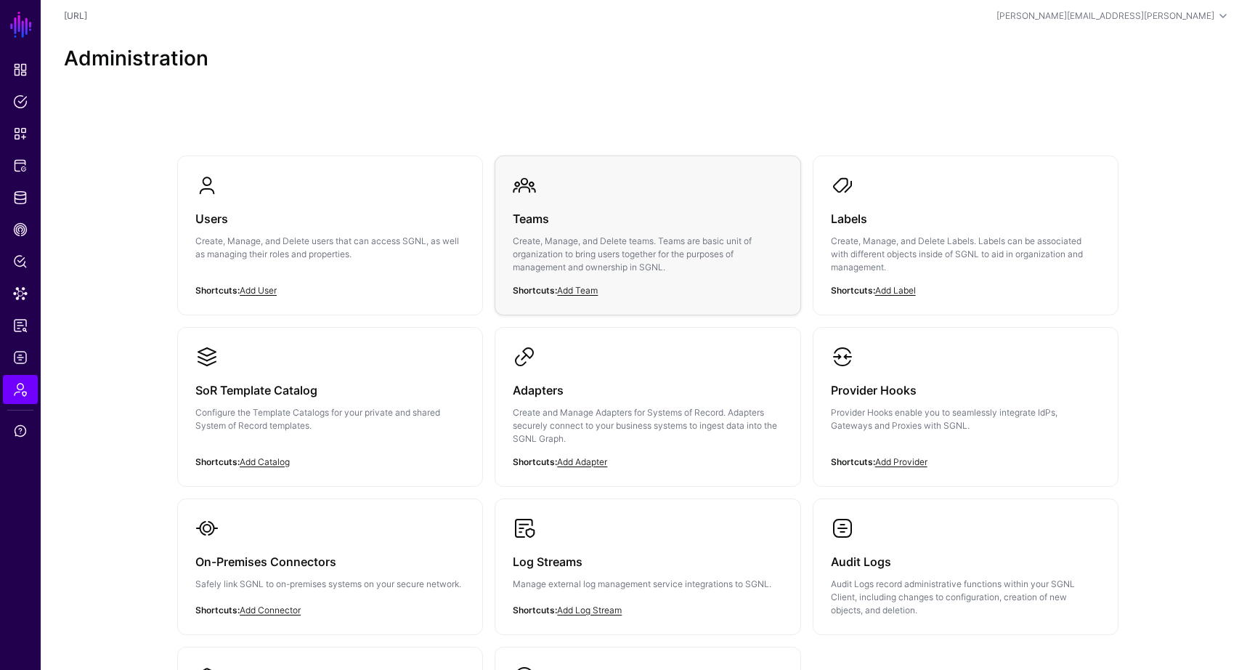
click at [652, 219] on h3 "Teams" at bounding box center [647, 218] width 269 height 20
click at [904, 243] on p "Create, Manage, and Delete Labels. Labels can be associated with different obje…" at bounding box center [965, 254] width 269 height 39
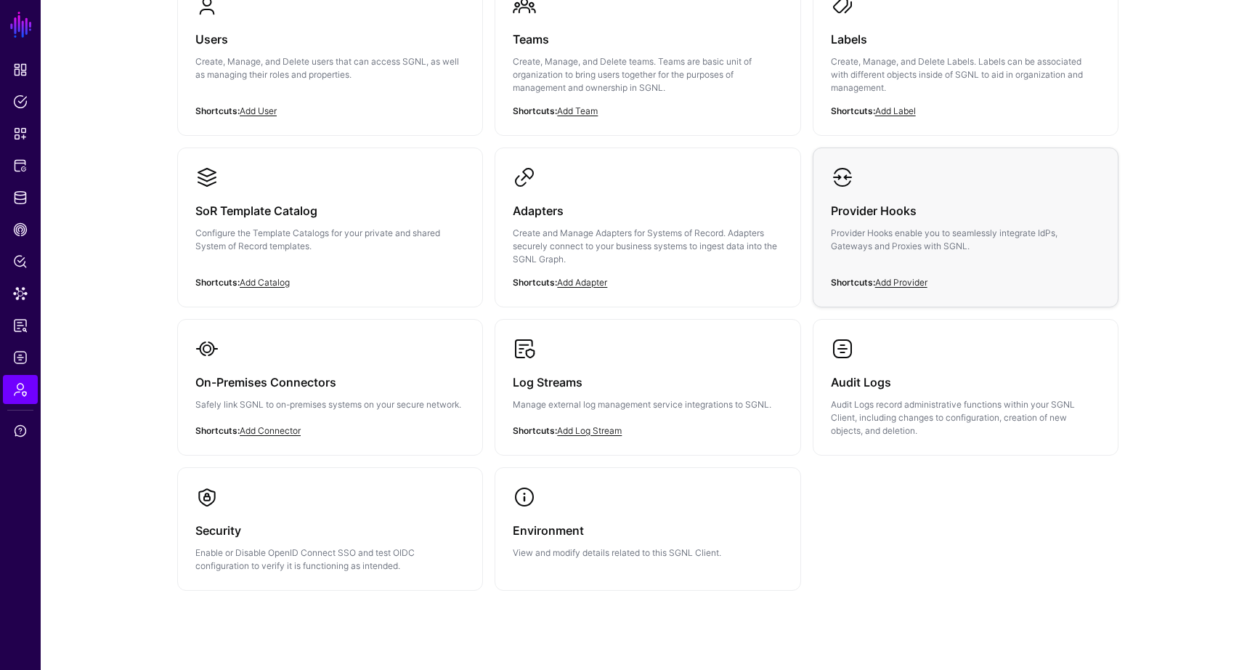
scroll to position [208, 0]
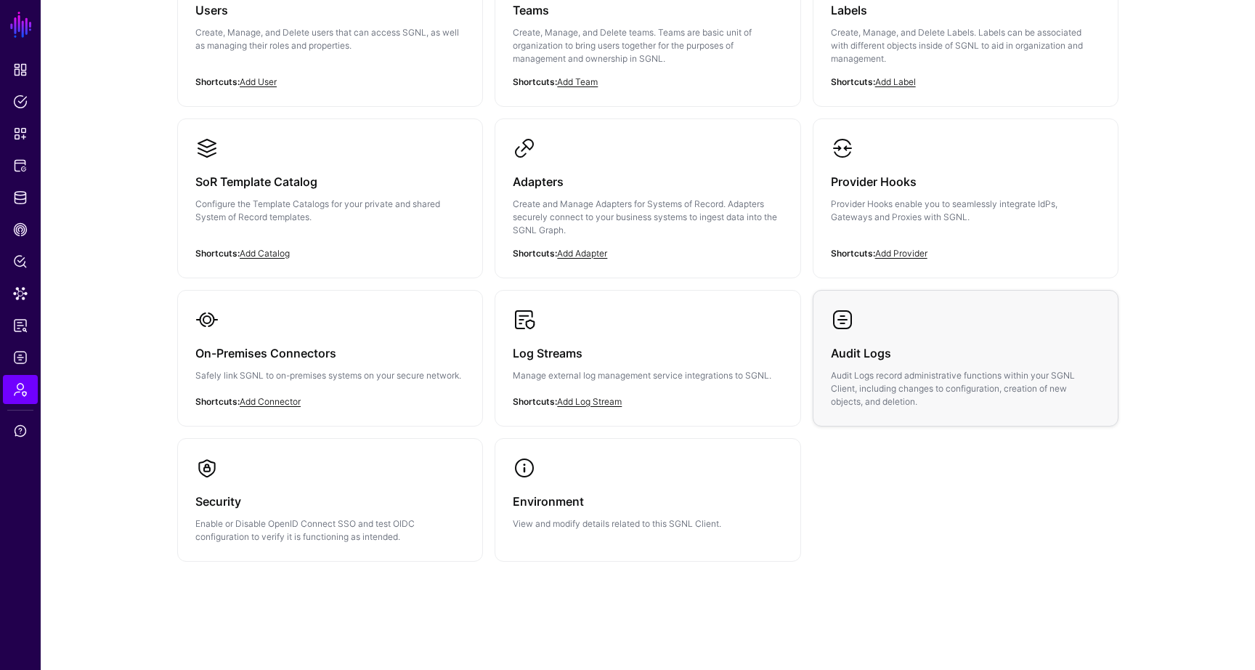
click at [874, 362] on div "Audit Logs Audit Logs record administrative functions within your SGNL Client, …" at bounding box center [965, 369] width 269 height 77
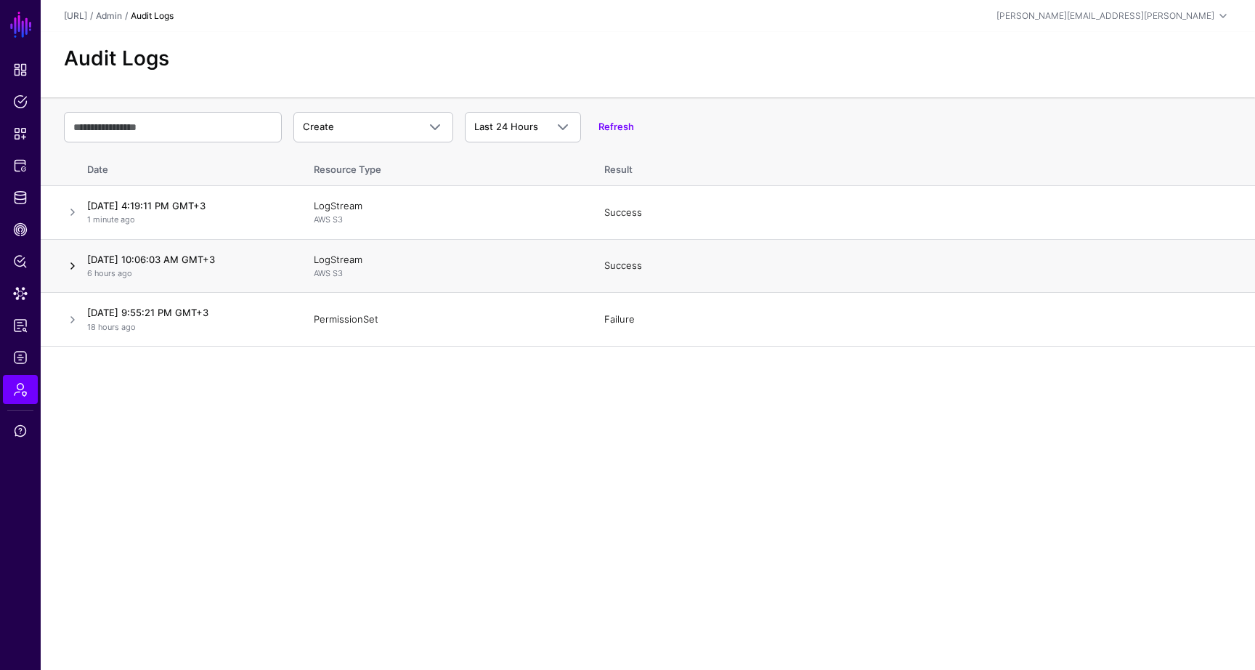
click at [74, 262] on link at bounding box center [72, 265] width 17 height 17
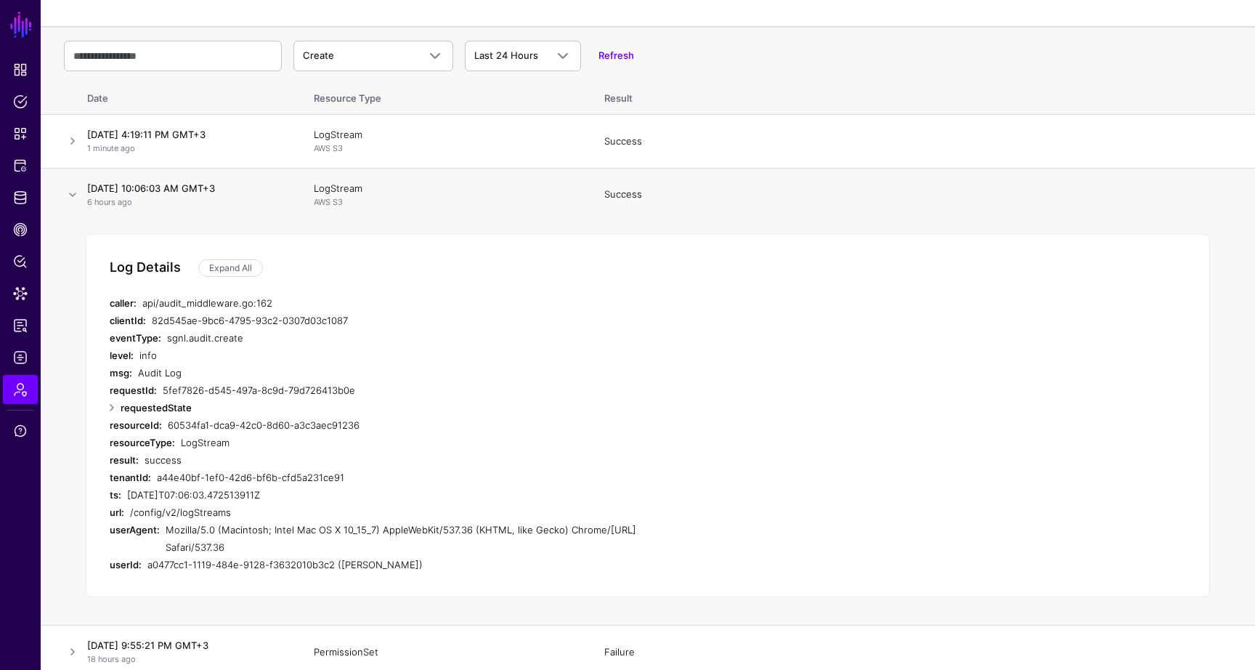
scroll to position [80, 0]
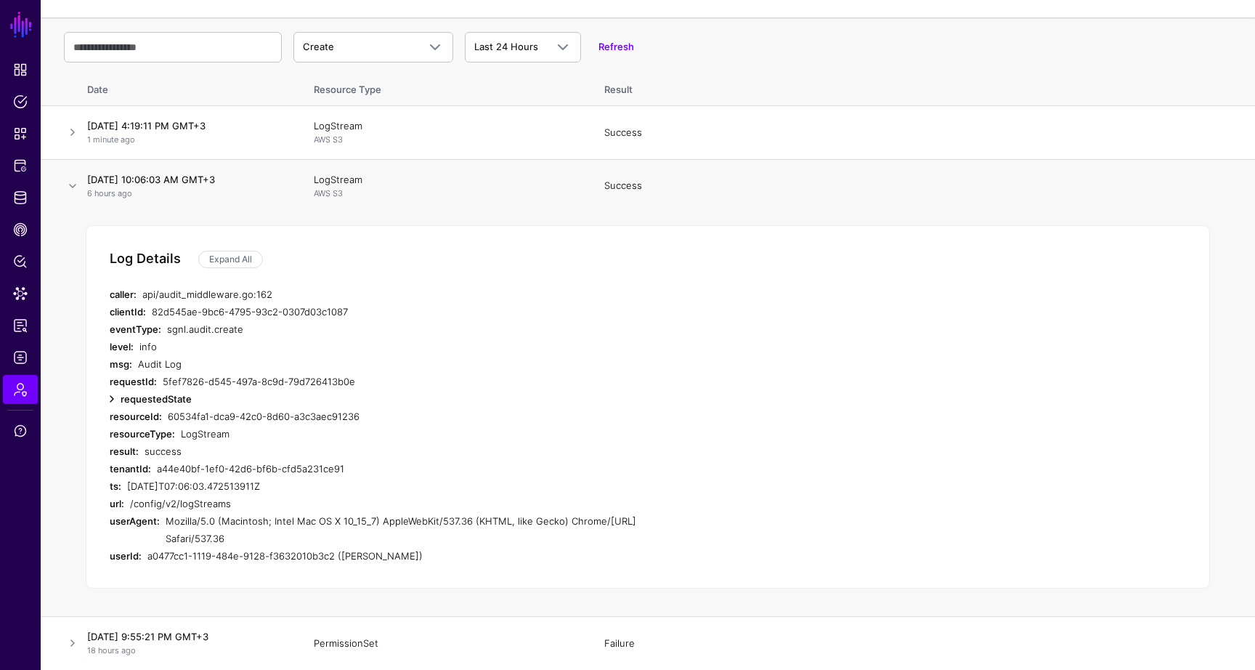
click at [110, 396] on link at bounding box center [111, 398] width 17 height 17
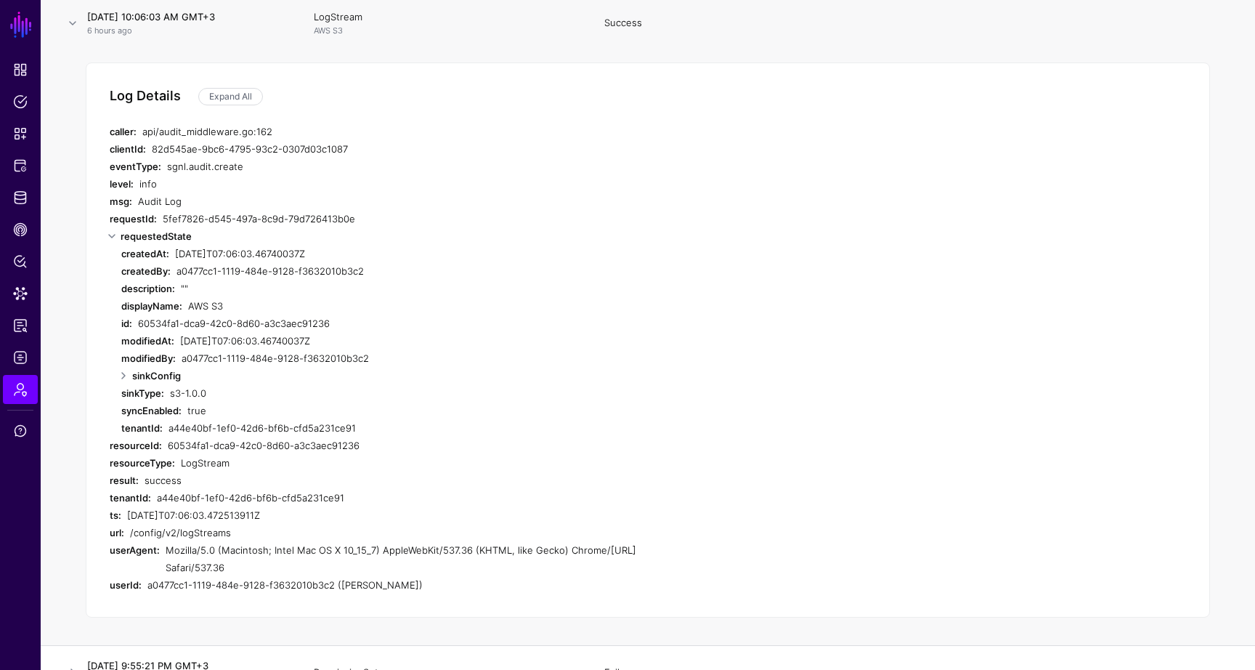
scroll to position [272, 0]
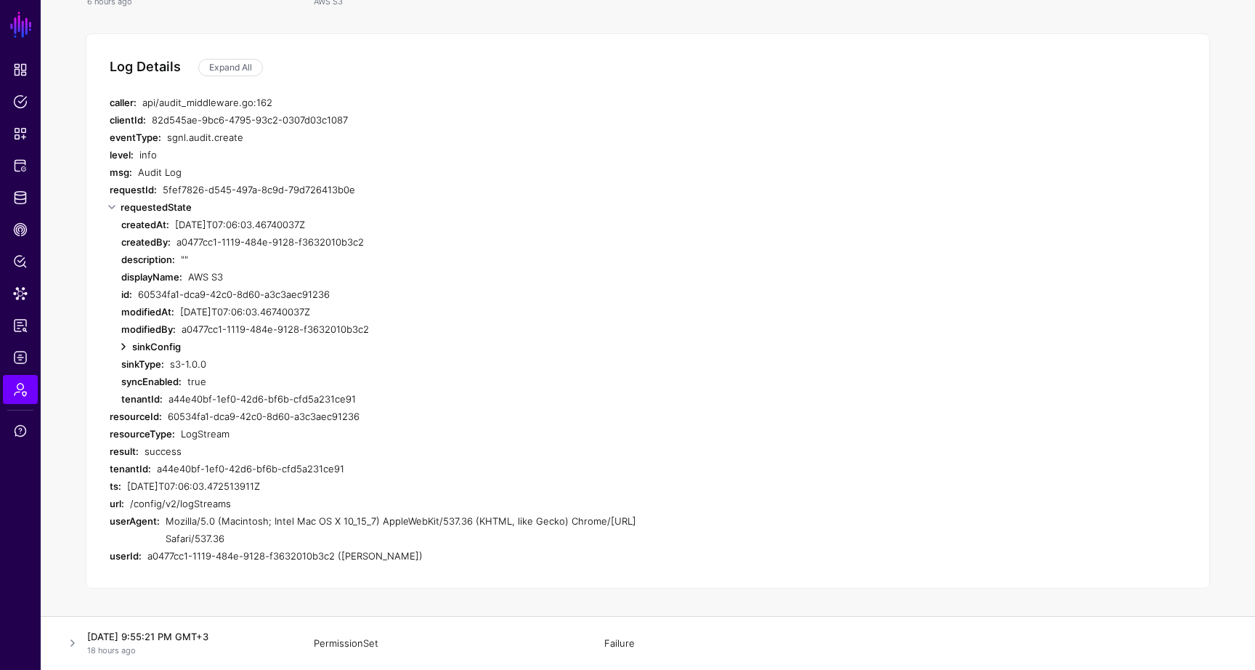
click at [126, 345] on link at bounding box center [123, 346] width 17 height 17
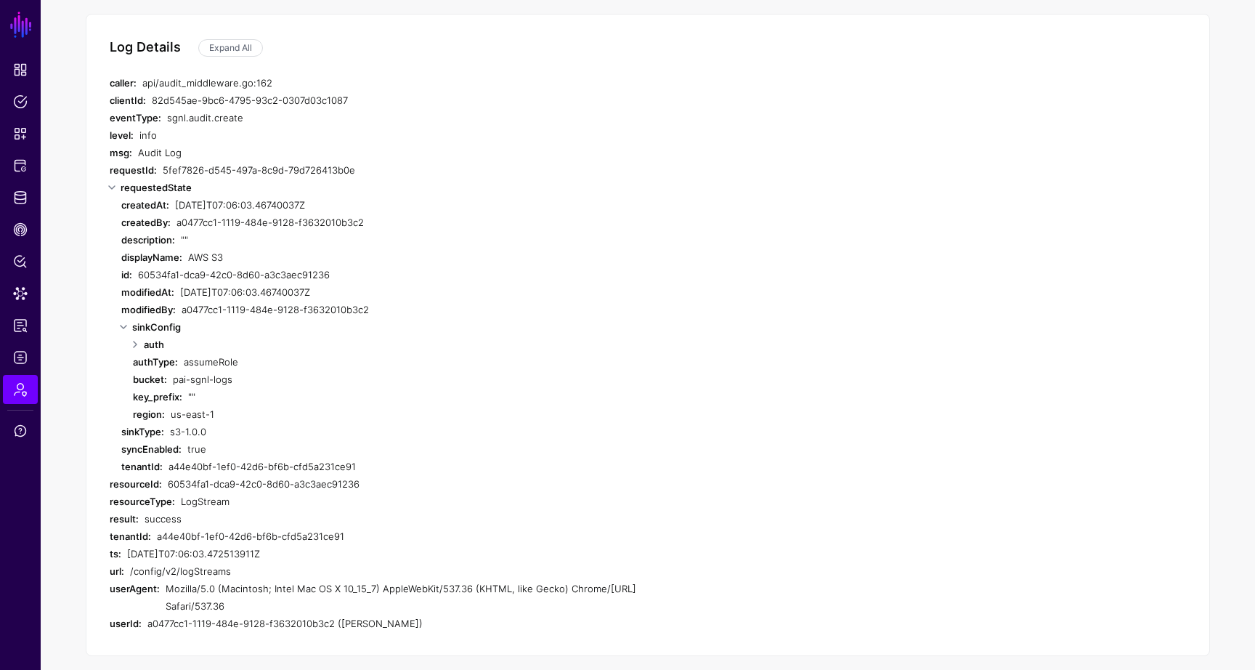
scroll to position [292, 0]
click at [137, 341] on link at bounding box center [134, 343] width 17 height 17
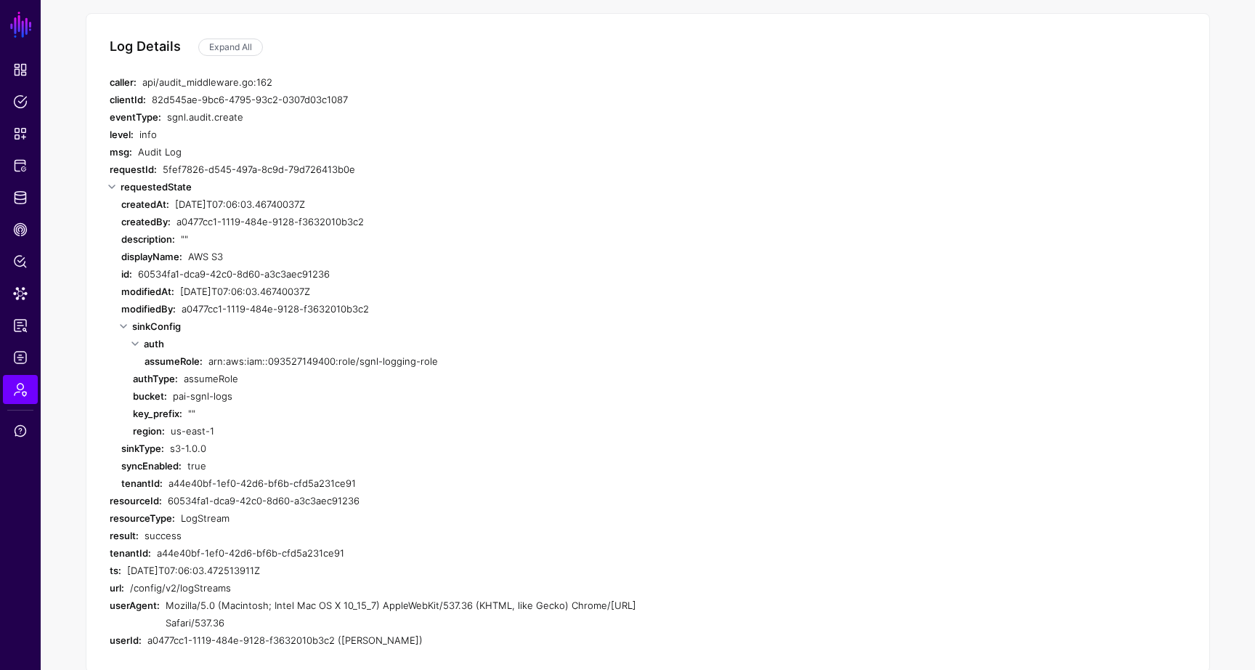
scroll to position [376, 0]
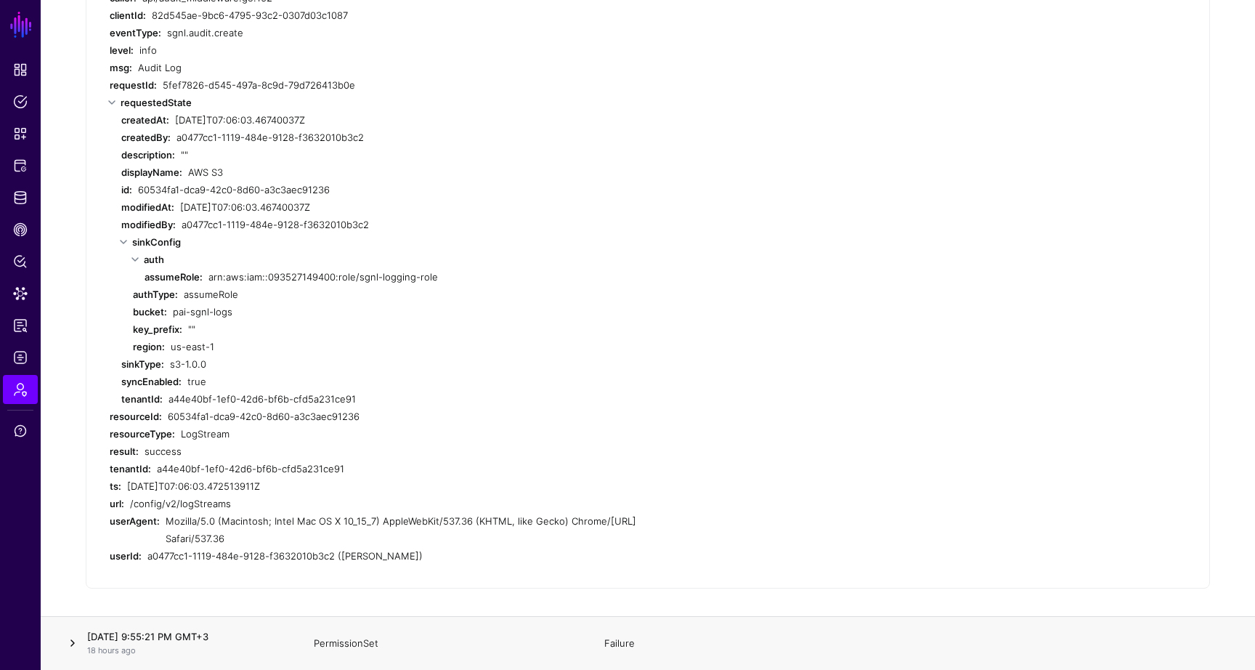
click at [75, 643] on link at bounding box center [72, 642] width 17 height 17
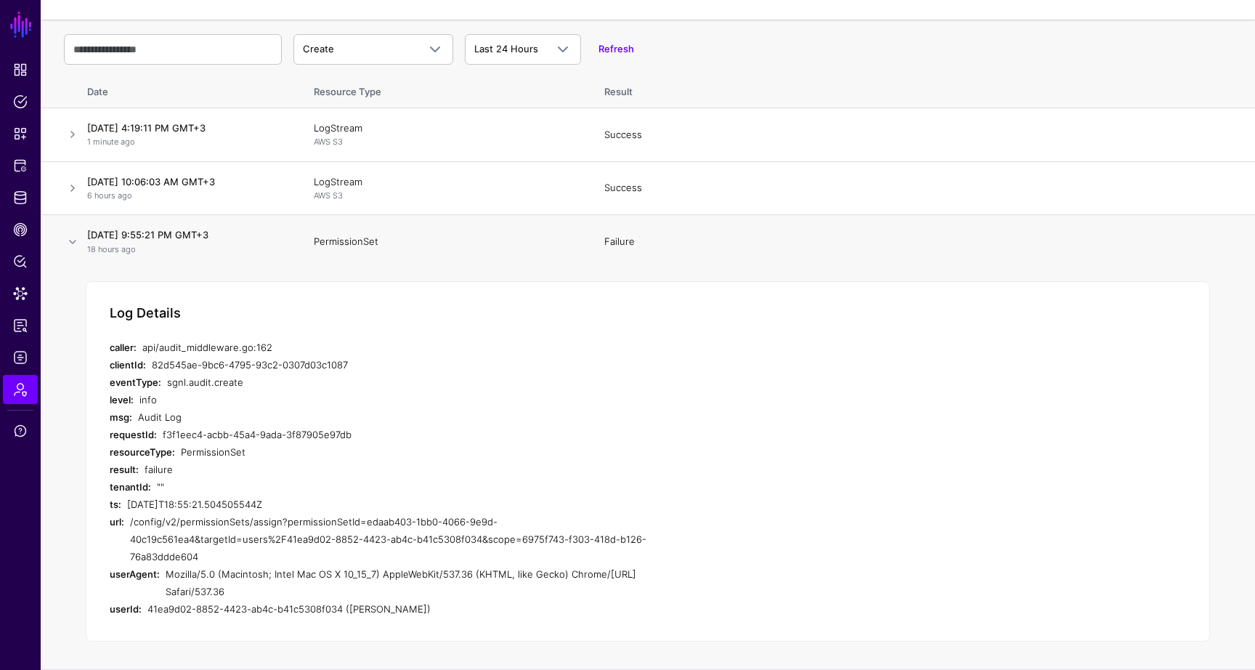
scroll to position [0, 0]
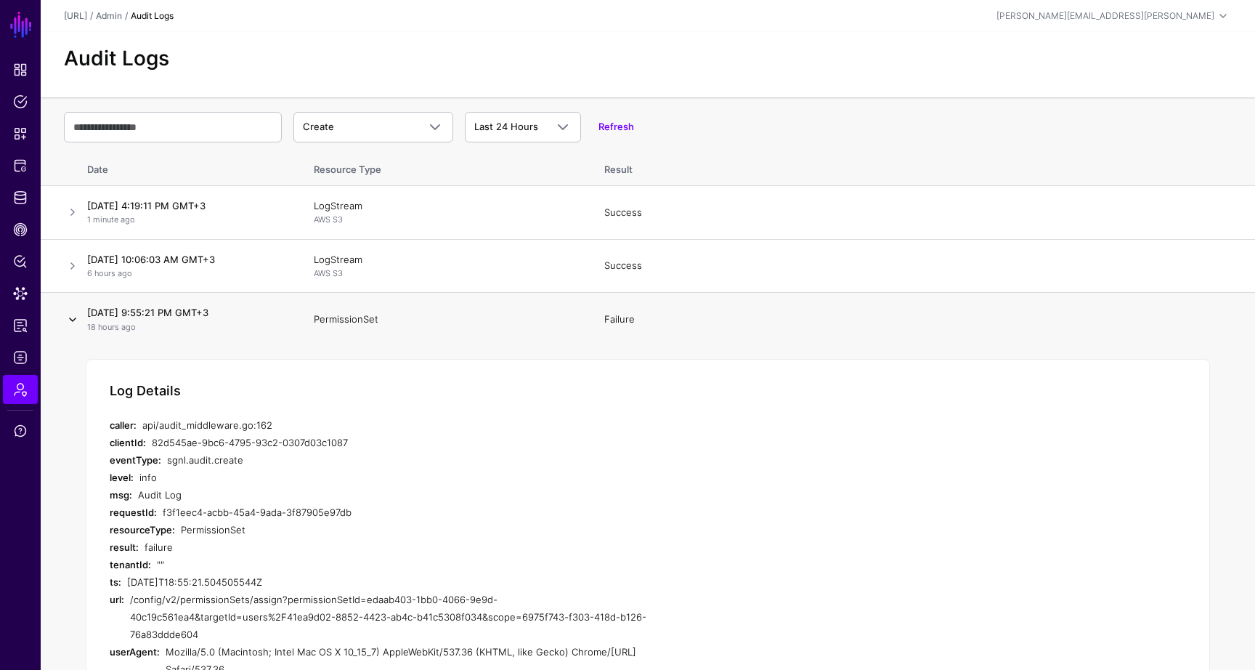
click at [78, 317] on link at bounding box center [72, 319] width 17 height 17
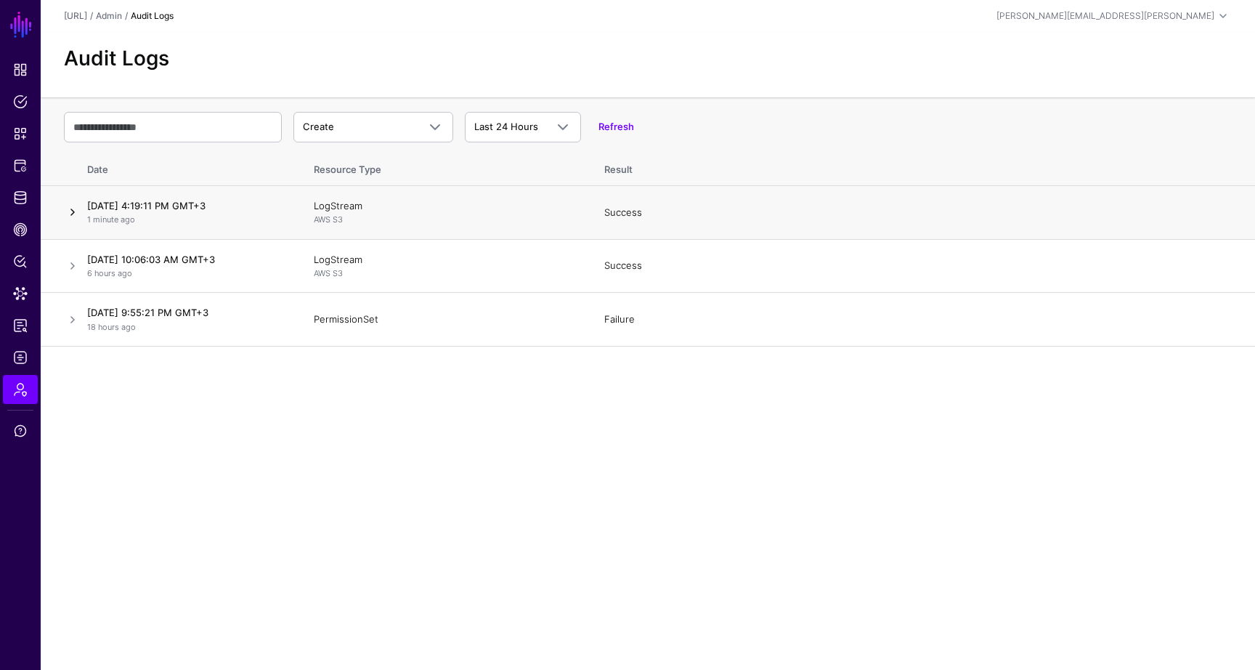
click at [77, 208] on link at bounding box center [72, 211] width 17 height 17
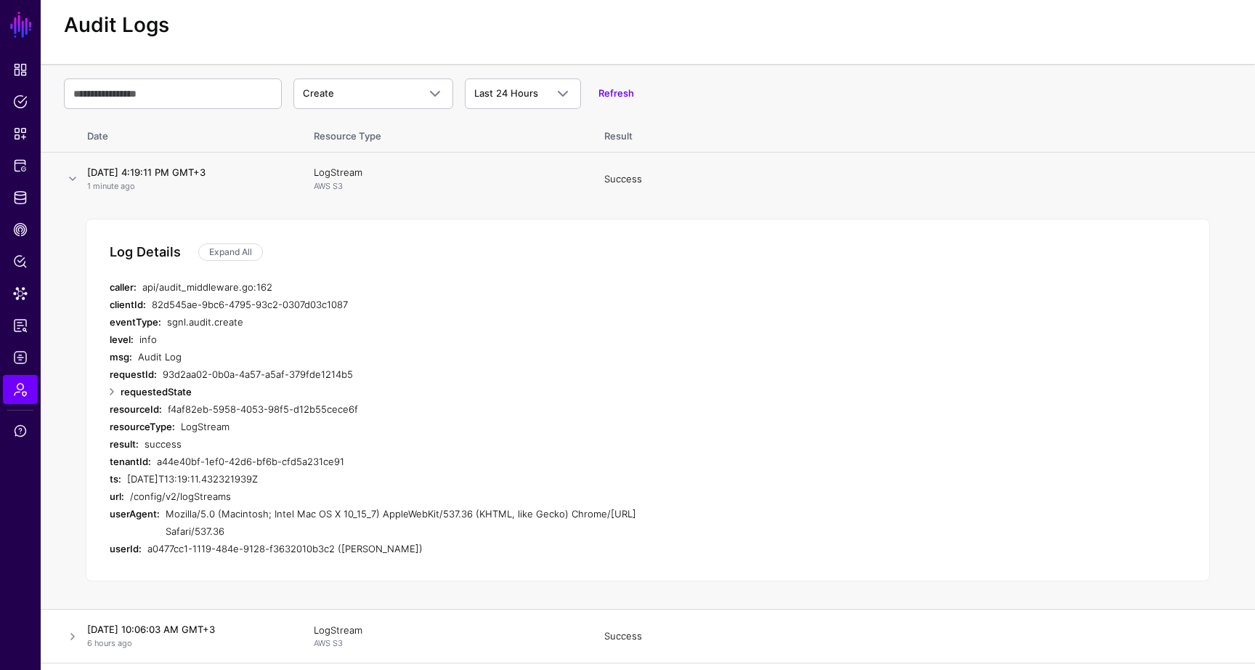
scroll to position [40, 0]
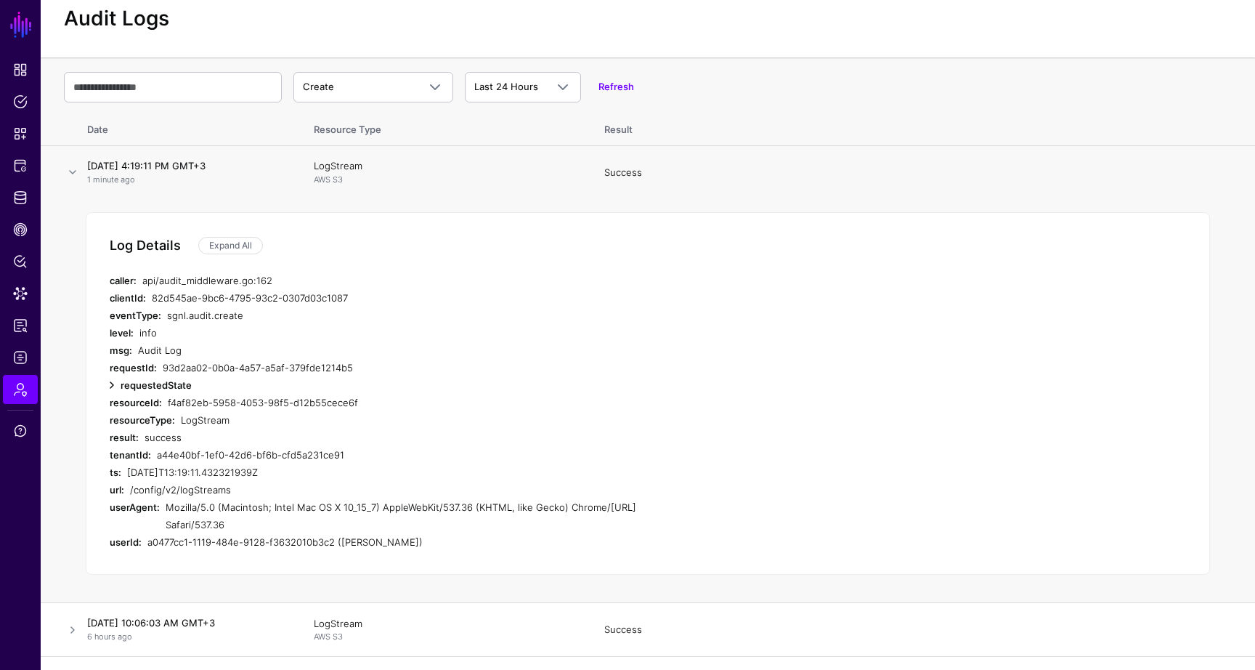
click at [111, 379] on link at bounding box center [111, 384] width 17 height 17
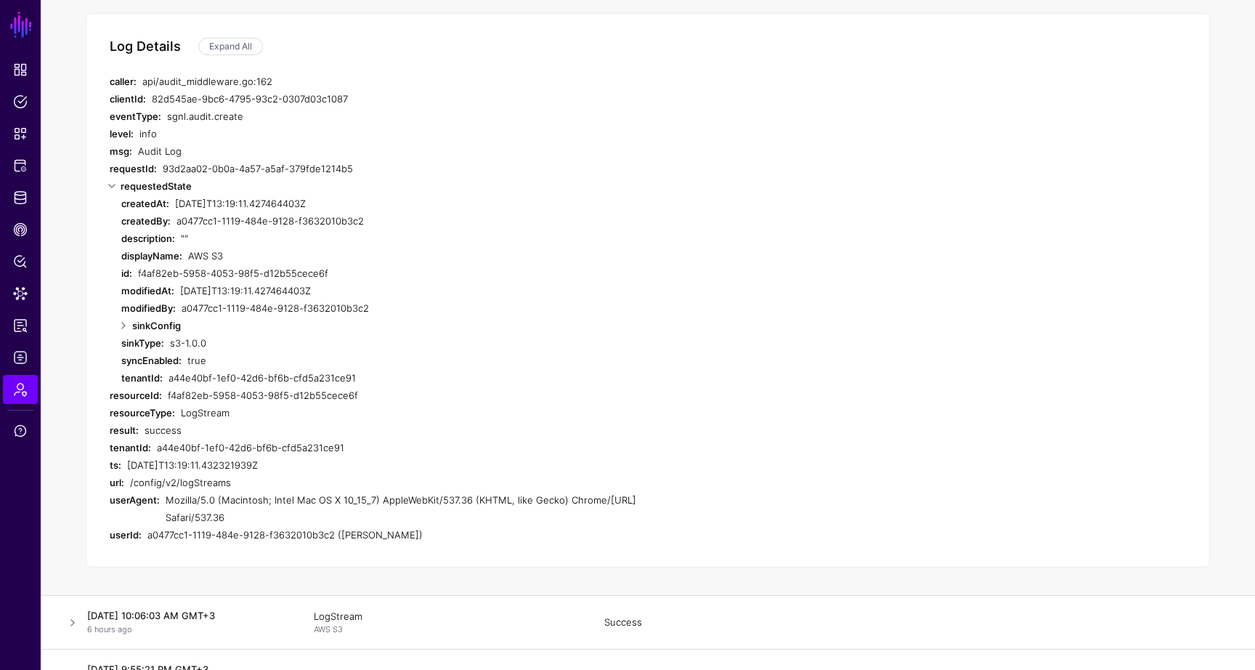
scroll to position [272, 0]
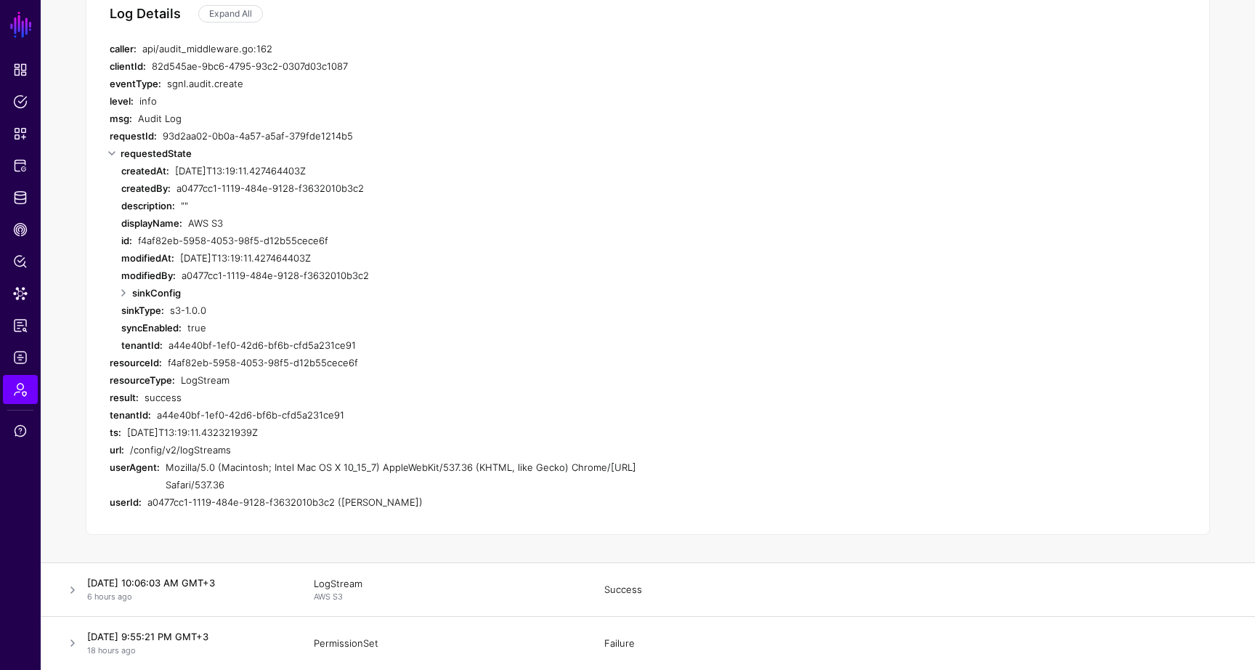
click at [147, 296] on strong "sinkConfig" at bounding box center [156, 293] width 49 height 12
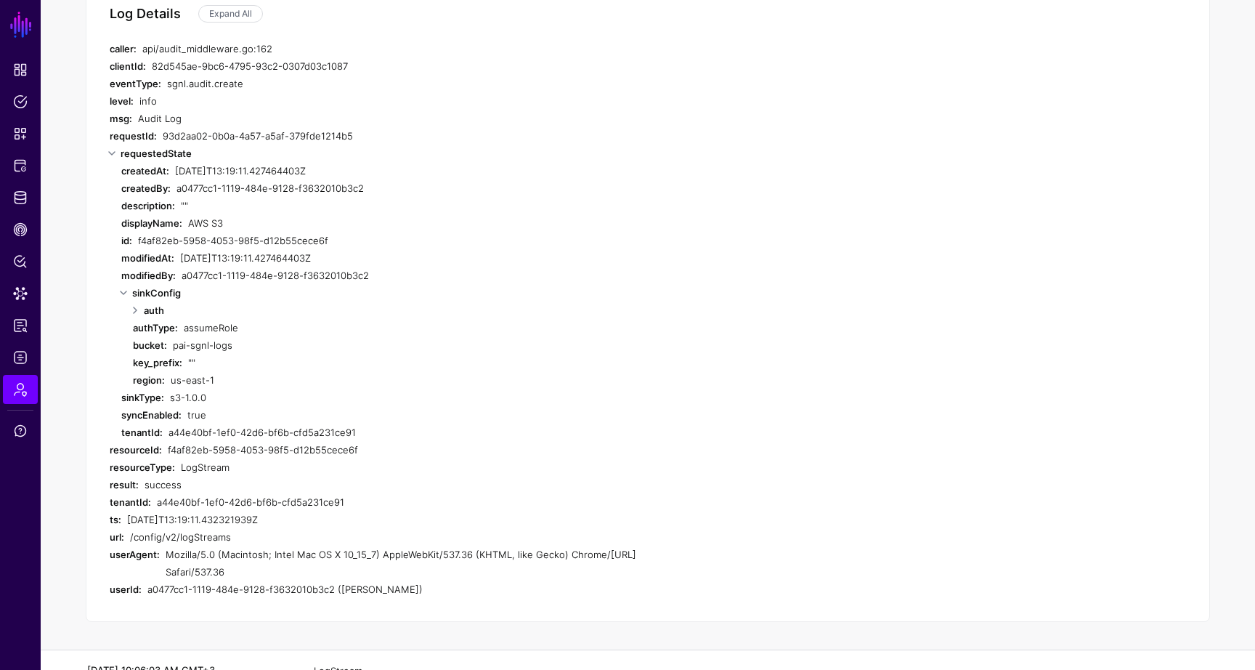
click at [145, 310] on strong "auth" at bounding box center [154, 310] width 20 height 12
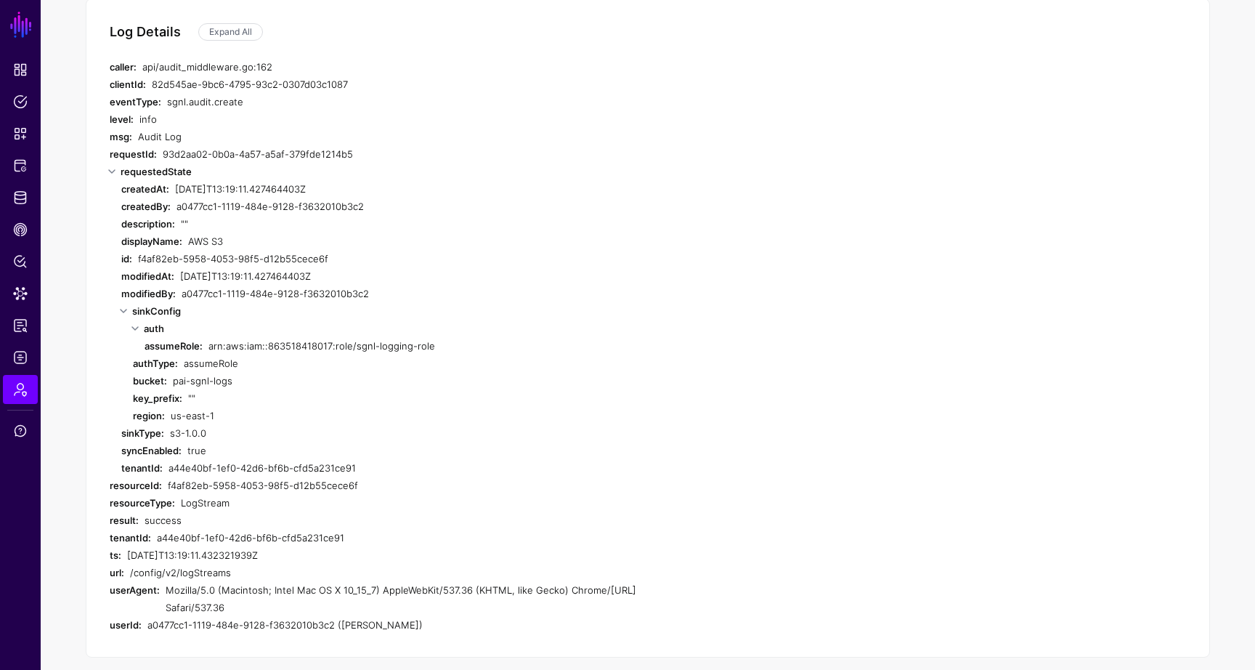
scroll to position [0, 0]
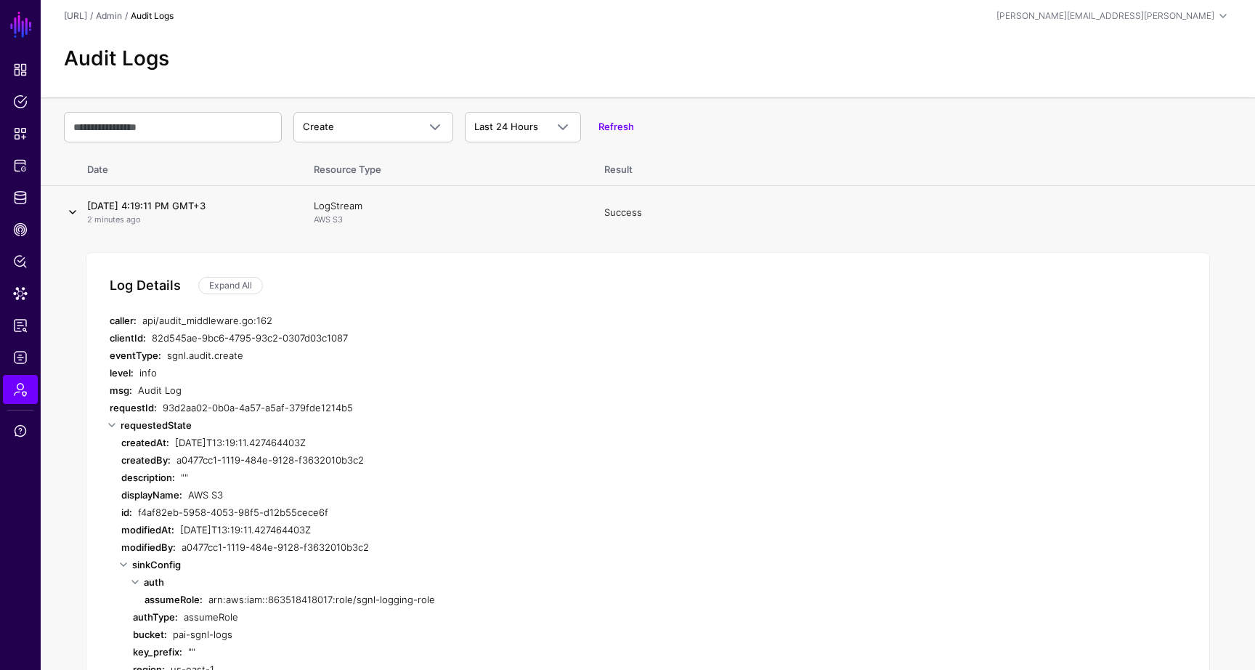
click at [76, 212] on link at bounding box center [72, 211] width 17 height 17
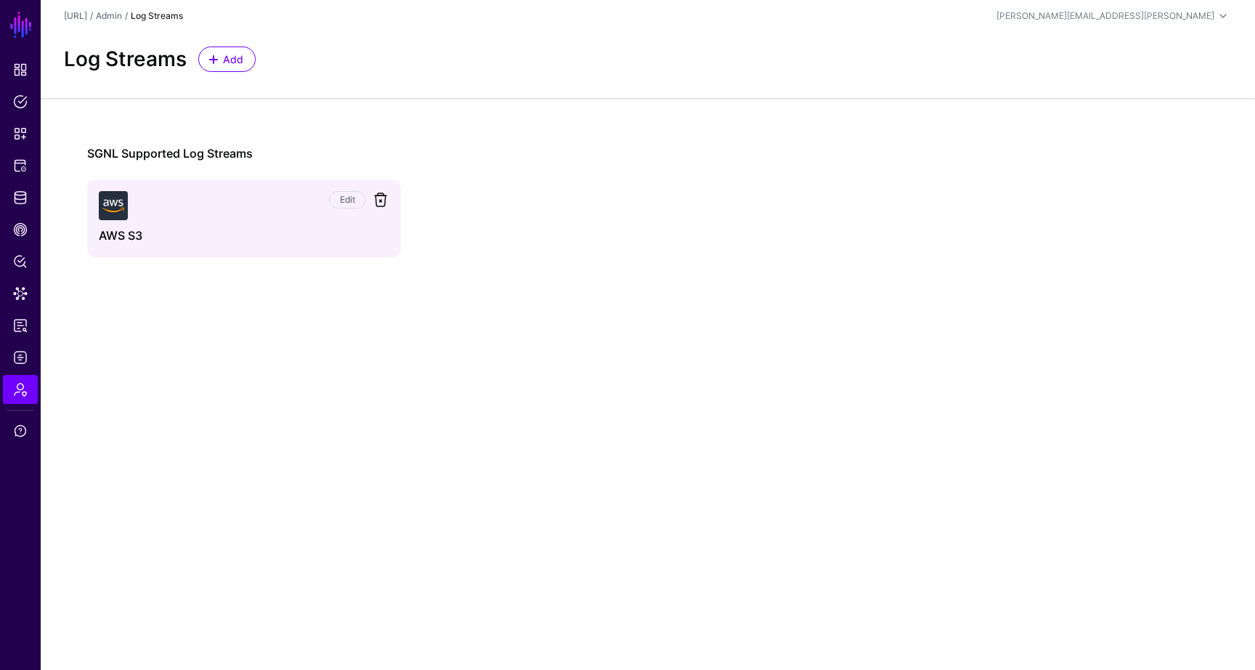
click at [381, 199] on link at bounding box center [380, 199] width 17 height 17
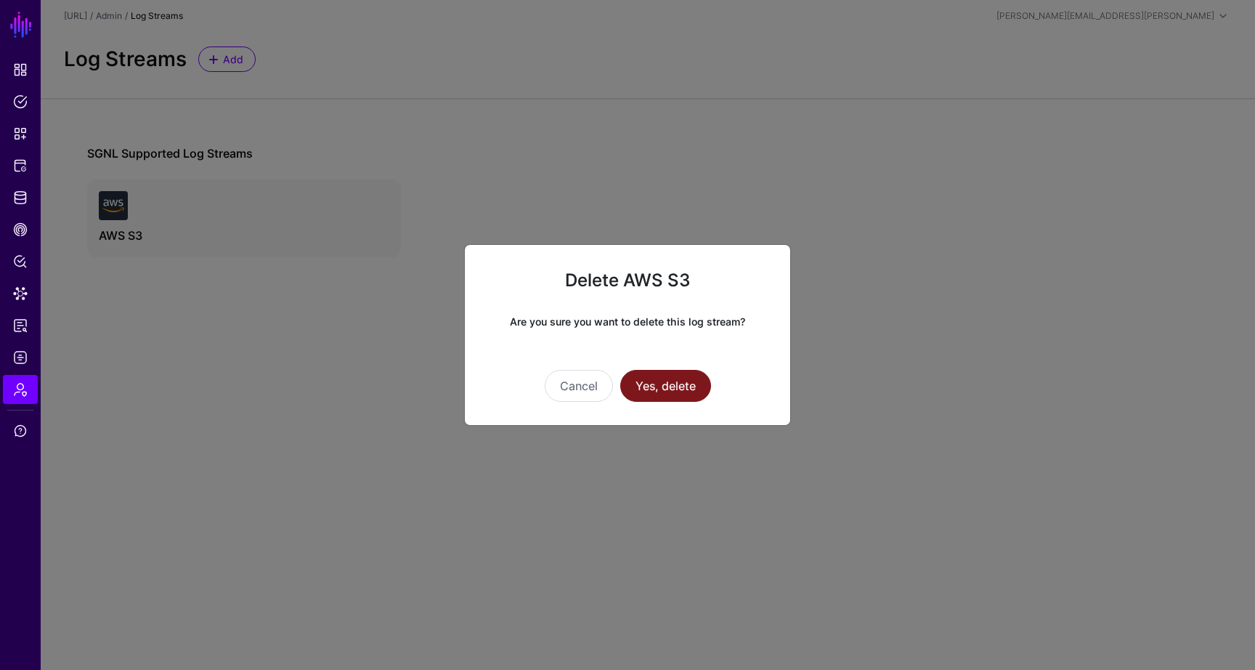
click at [681, 386] on button "Yes, delete" at bounding box center [665, 386] width 91 height 32
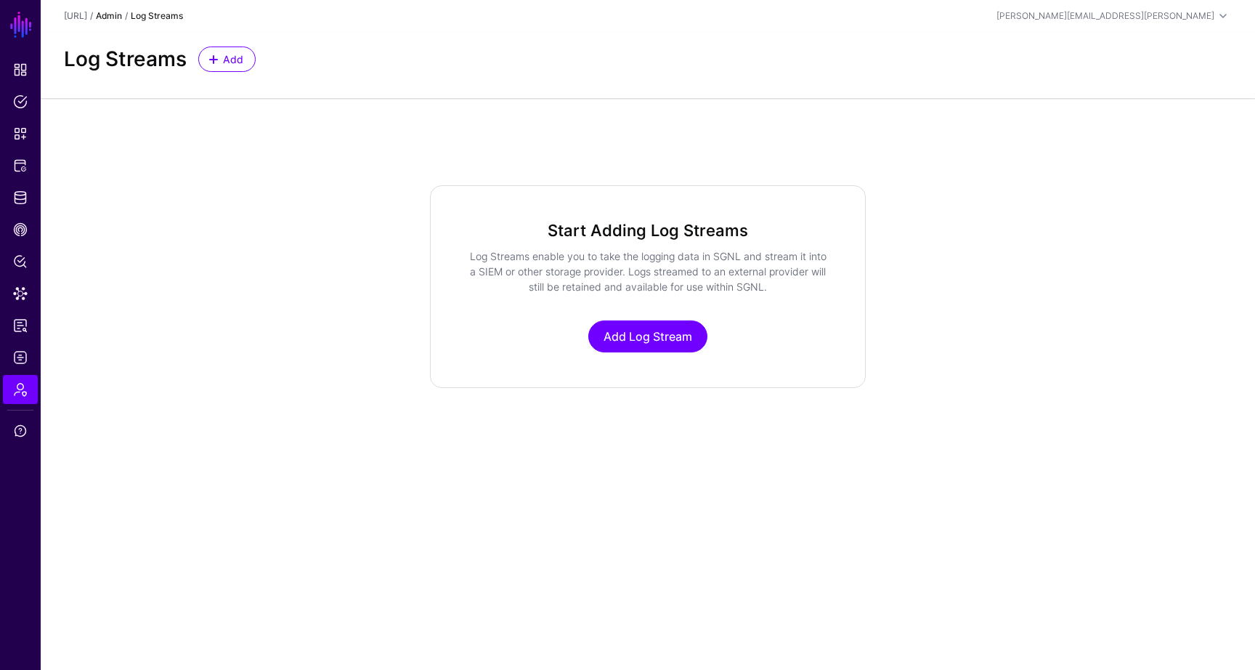
click at [122, 16] on link "Admin" at bounding box center [109, 15] width 26 height 11
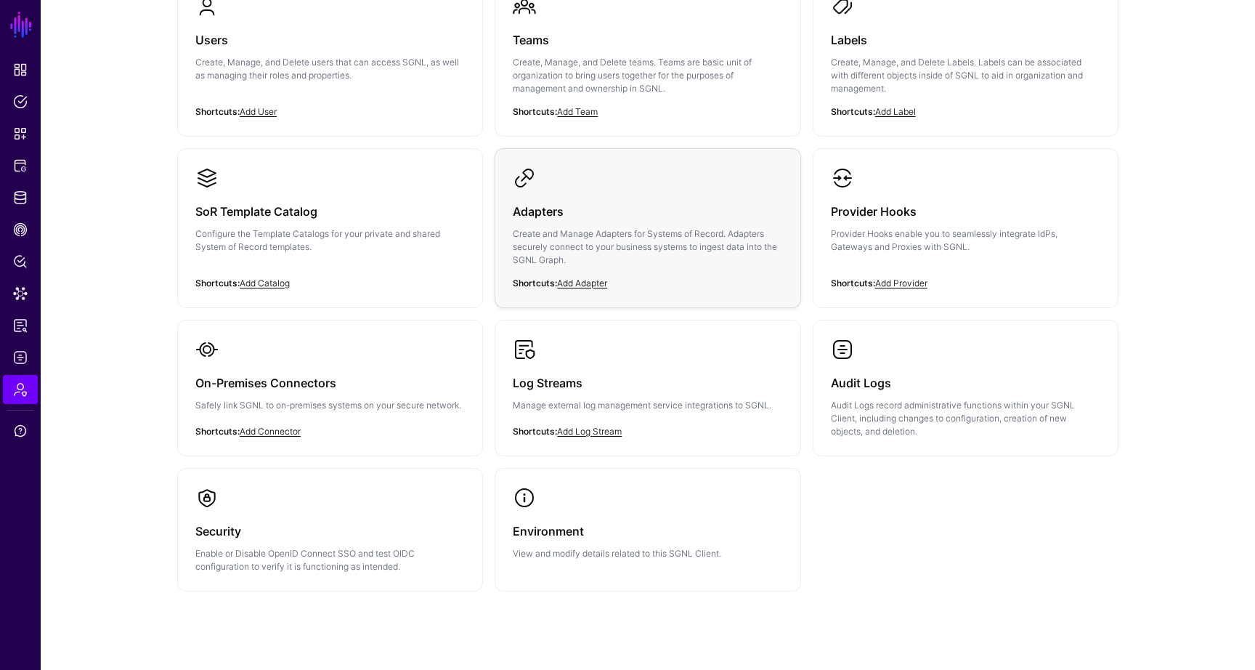
scroll to position [188, 0]
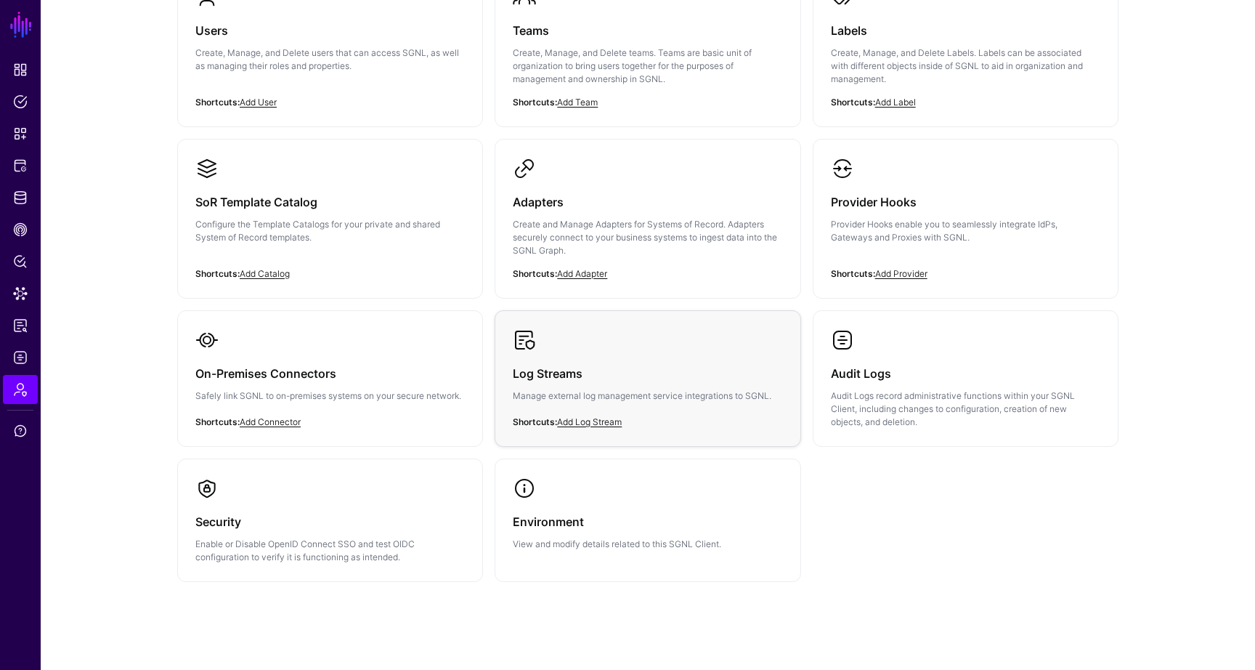
click at [696, 396] on p "Manage external log management service integrations to SGNL." at bounding box center [647, 395] width 269 height 13
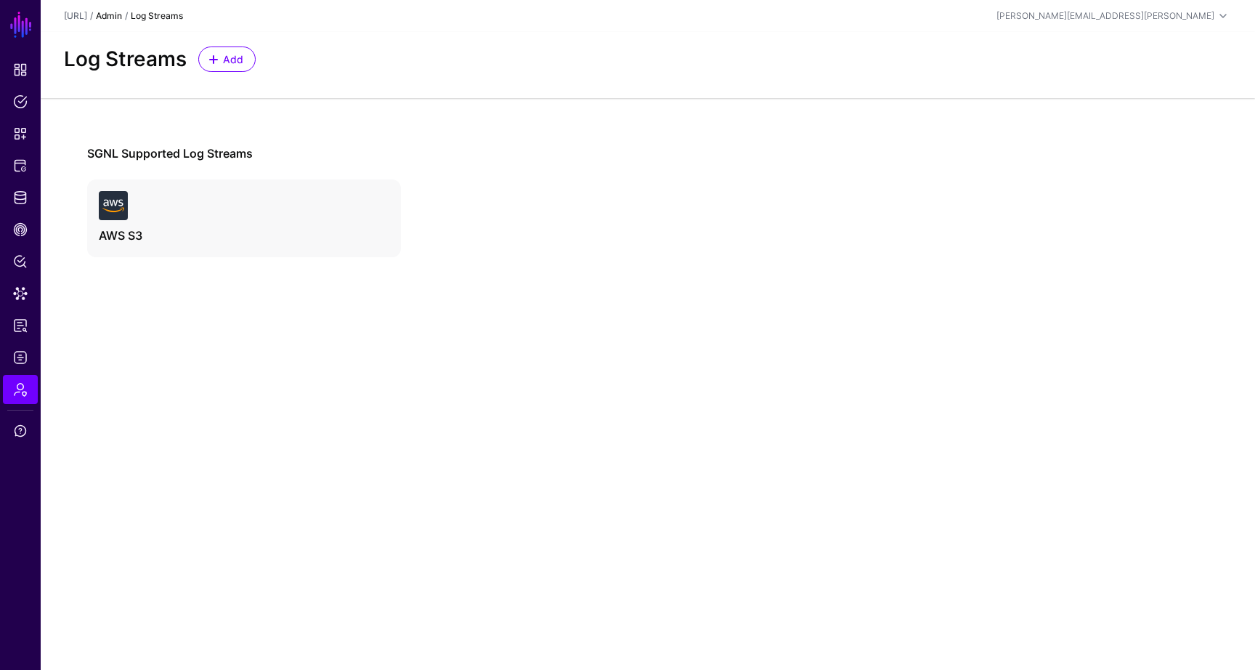
click at [122, 16] on link "Admin" at bounding box center [109, 15] width 26 height 11
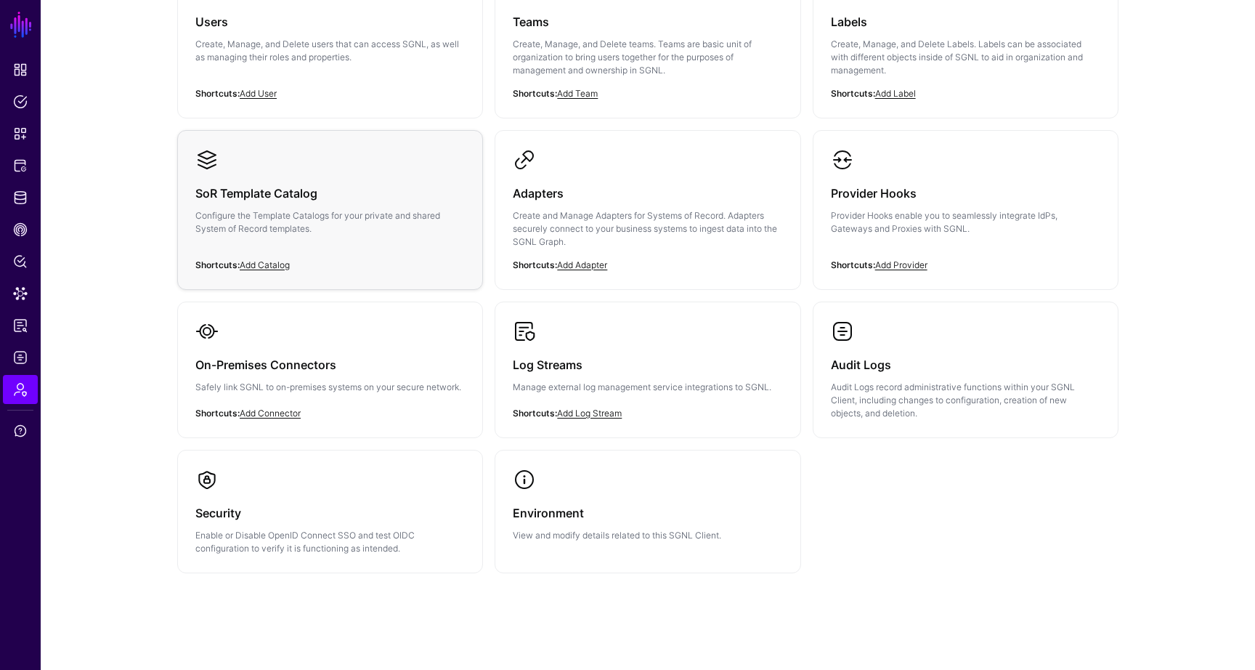
scroll to position [198, 0]
click at [19, 73] on span "Dashboard" at bounding box center [20, 69] width 15 height 15
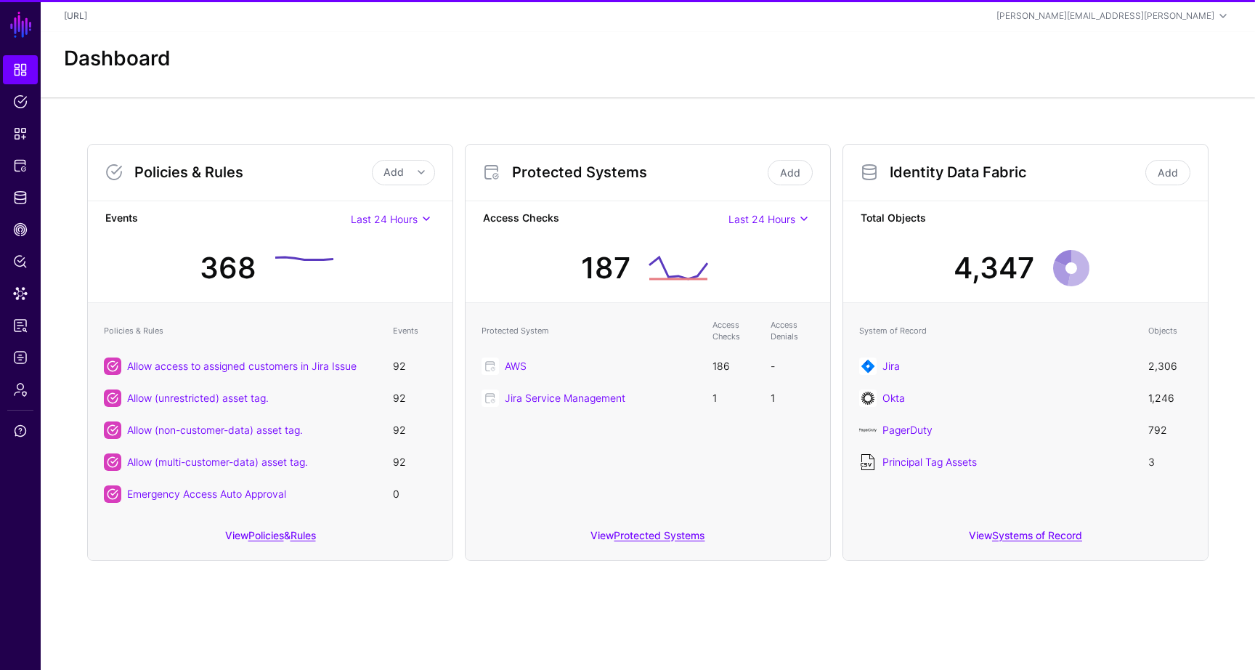
click at [499, 325] on th "Protected System" at bounding box center [589, 331] width 231 height 38
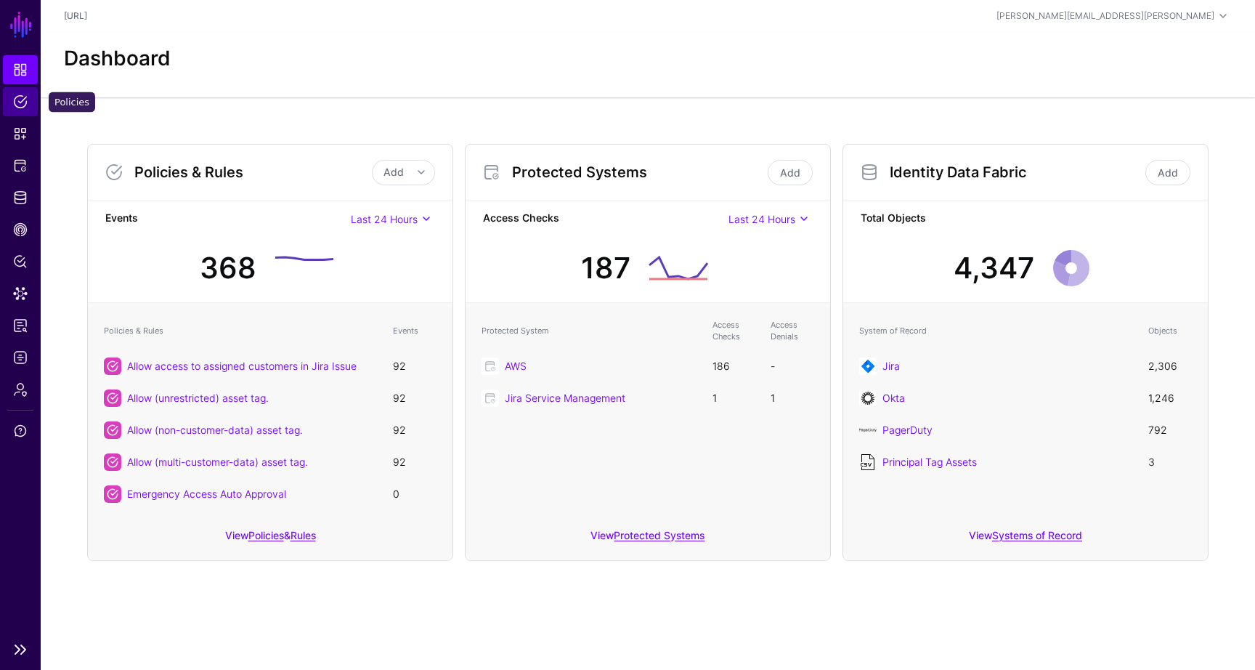
click at [24, 102] on span "Policies" at bounding box center [20, 101] width 15 height 15
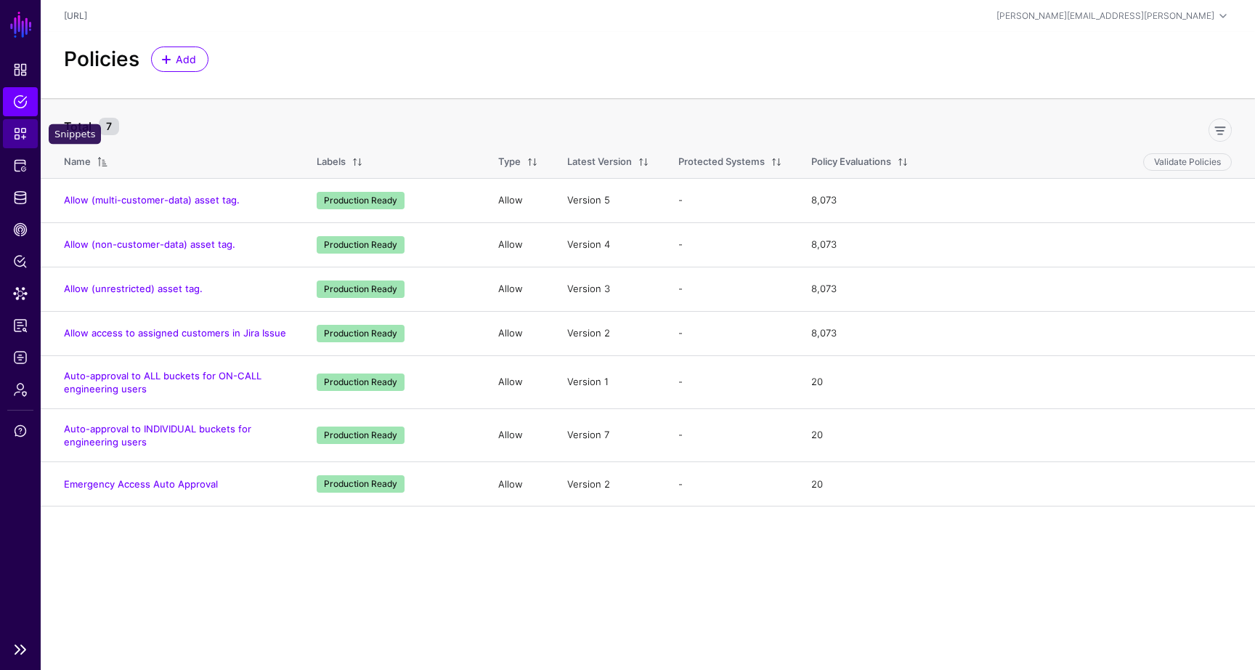
click at [26, 130] on span "Snippets" at bounding box center [20, 133] width 15 height 15
